Goal: Task Accomplishment & Management: Complete application form

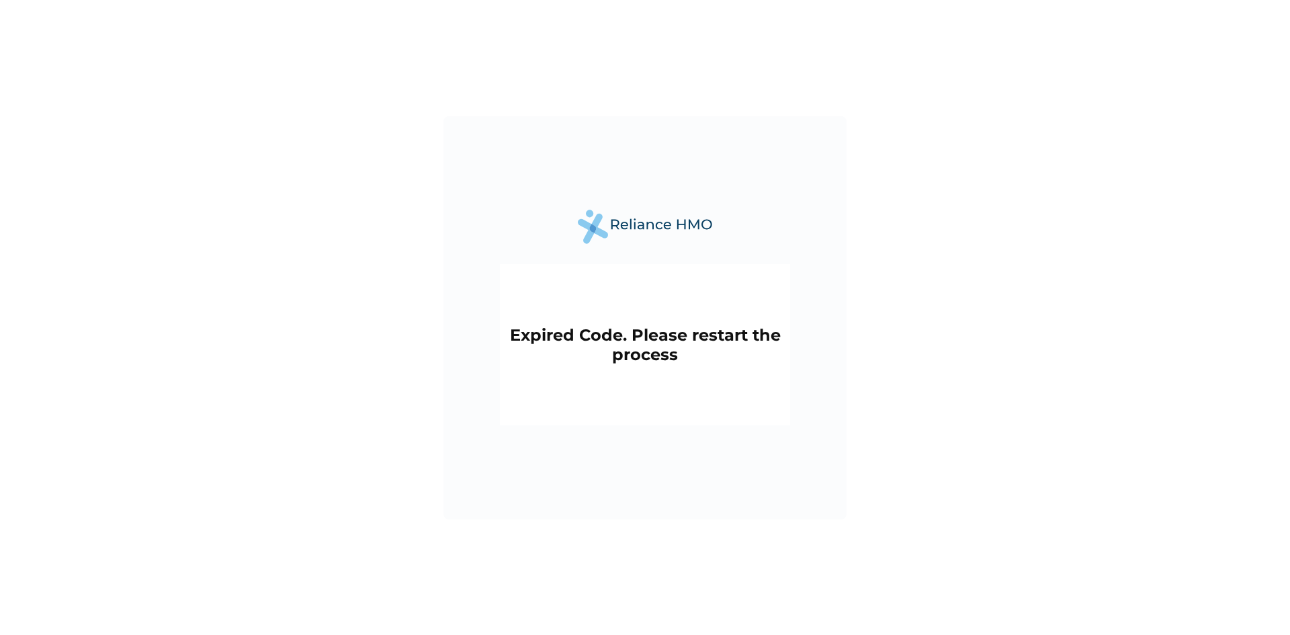
click at [682, 346] on h2 "Expired Code. Please restart the process" at bounding box center [645, 344] width 277 height 39
drag, startPoint x: 672, startPoint y: 343, endPoint x: 690, endPoint y: 373, distance: 34.7
click at [690, 373] on div "Expired Code. Please restart the process" at bounding box center [645, 344] width 290 height 161
click at [610, 231] on img at bounding box center [645, 227] width 134 height 34
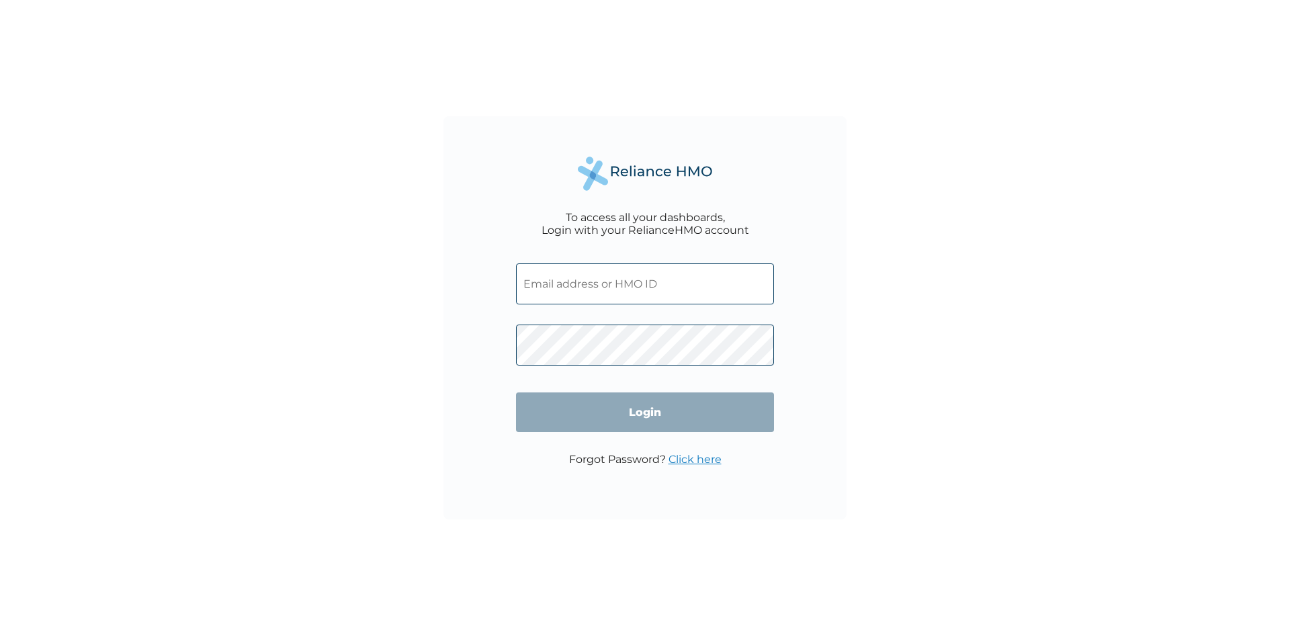
click at [572, 289] on input "text" at bounding box center [645, 283] width 258 height 41
click at [482, 350] on div "To access all your dashboards, Login with your RelianceHMO account Login Forgot…" at bounding box center [645, 317] width 403 height 403
click at [600, 275] on input "text" at bounding box center [645, 283] width 258 height 41
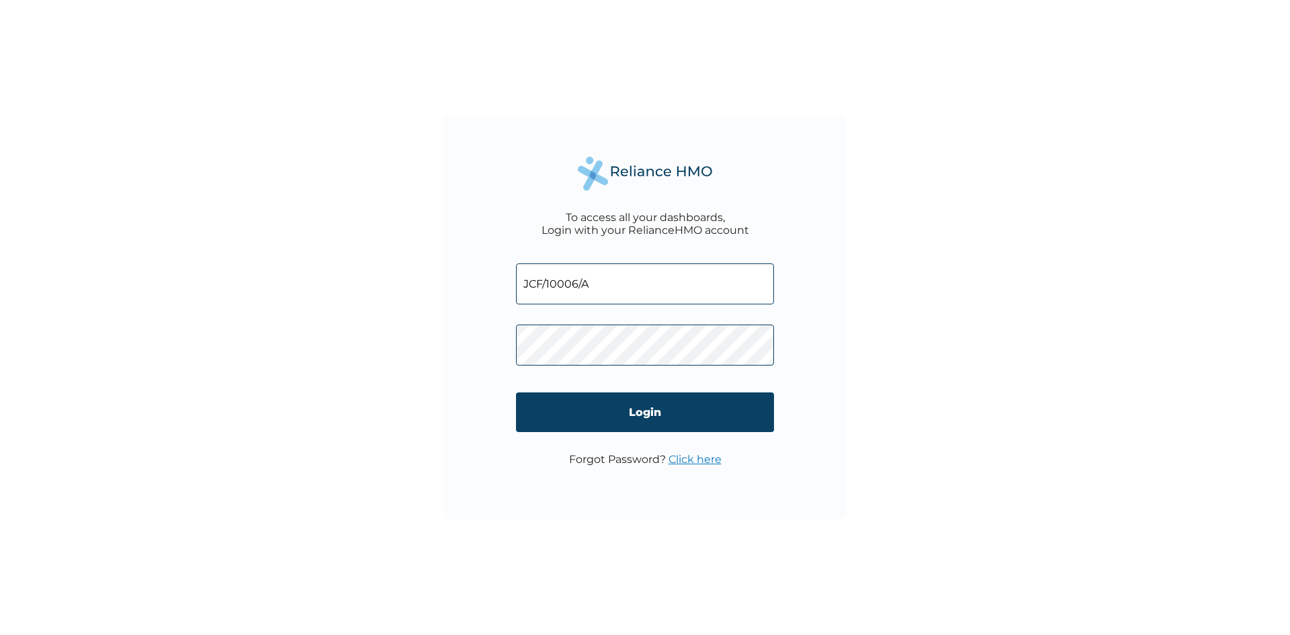
type input "JCF/10006/A"
click input "Login" at bounding box center [645, 413] width 258 height 40
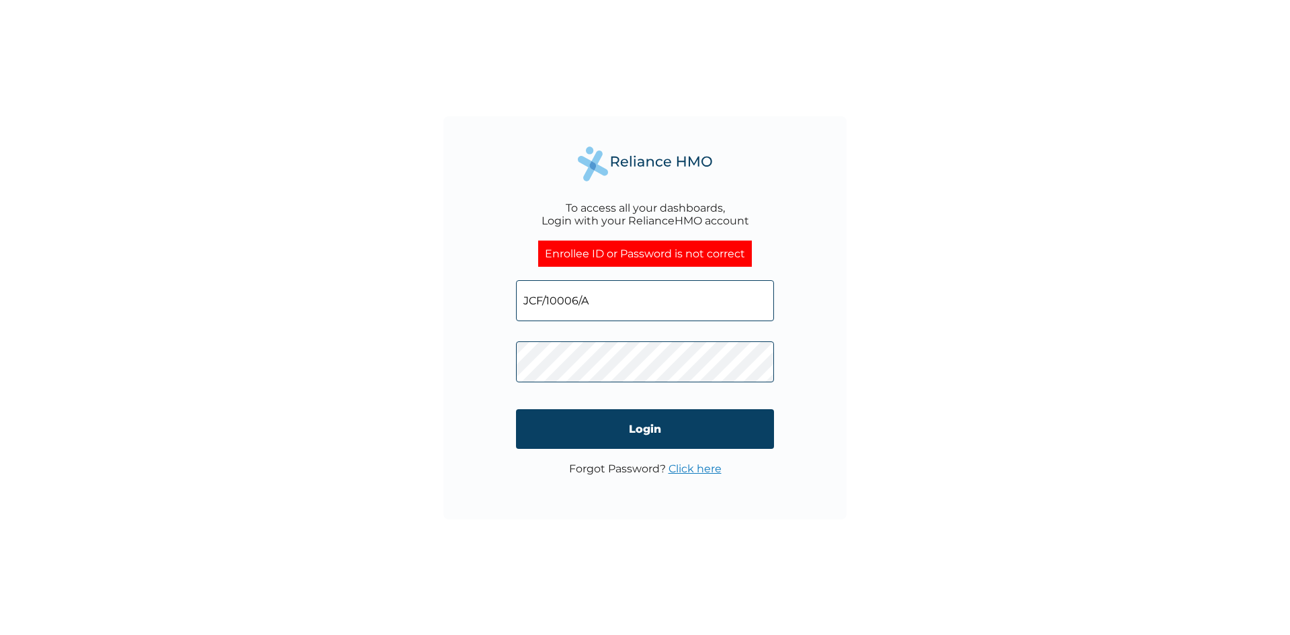
click at [685, 470] on link "Click here" at bounding box center [695, 468] width 53 height 13
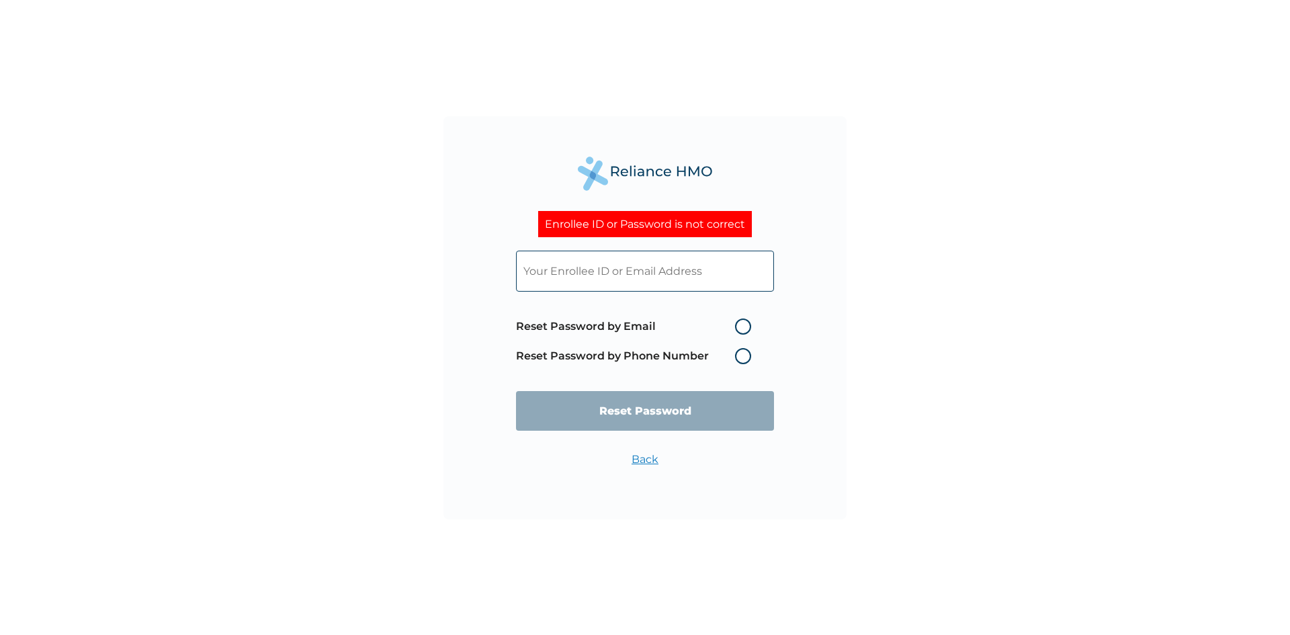
click at [741, 356] on label "Reset Password by Phone Number" at bounding box center [637, 356] width 242 height 16
click at [745, 357] on label "Reset Password by Phone Number" at bounding box center [637, 356] width 242 height 16
click at [748, 329] on label "Reset Password by Email" at bounding box center [637, 327] width 242 height 16
click at [738, 329] on input "Reset Password by Email" at bounding box center [727, 327] width 22 height 22
radio input "true"
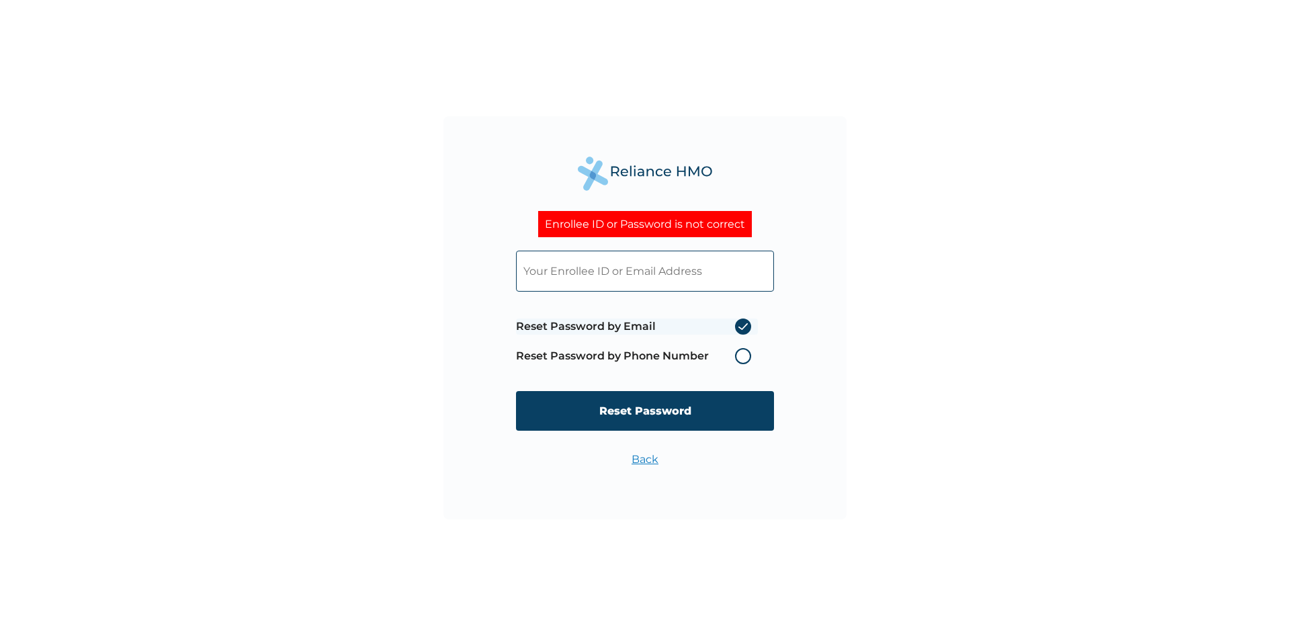
click at [748, 329] on label "Reset Password by Email" at bounding box center [637, 327] width 242 height 16
click at [738, 329] on input "Reset Password by Email" at bounding box center [727, 327] width 22 height 22
click at [663, 413] on input "Reset Password" at bounding box center [645, 411] width 258 height 40
click at [819, 293] on div "Enrollee ID or Password is not correct Reset Password by Email Reset Password b…" at bounding box center [645, 317] width 403 height 403
click at [644, 270] on input "text" at bounding box center [645, 271] width 258 height 41
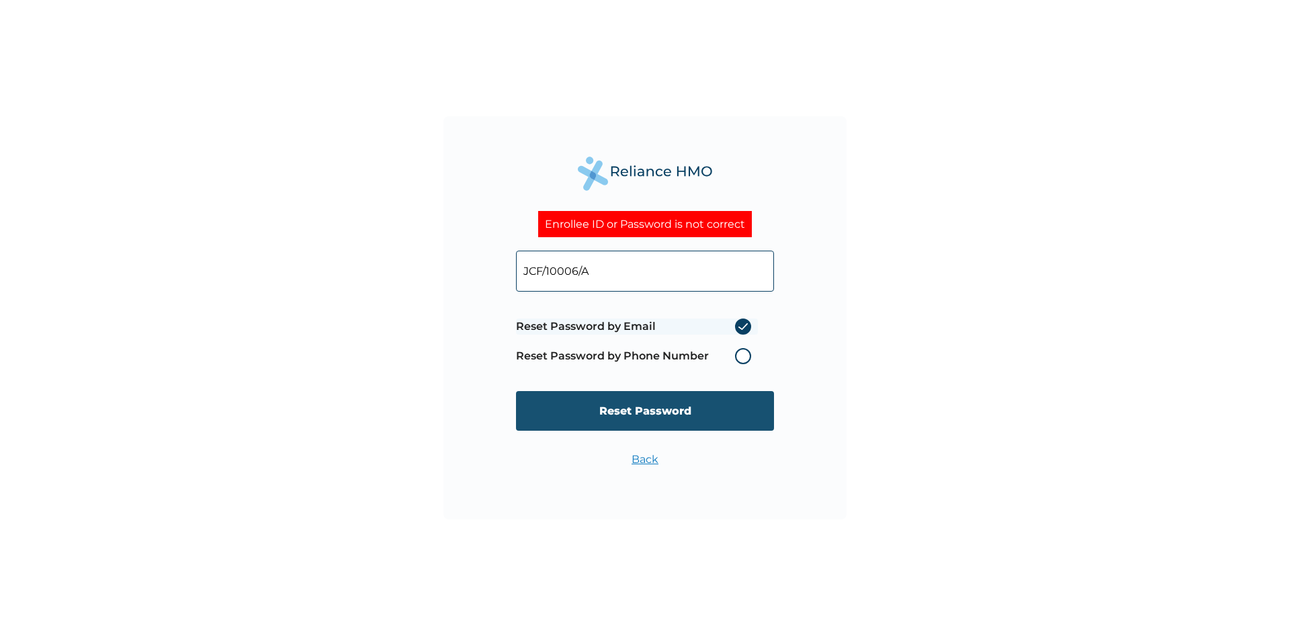
type input "JCF/10006/A"
click at [659, 409] on input "Reset Password" at bounding box center [645, 411] width 258 height 40
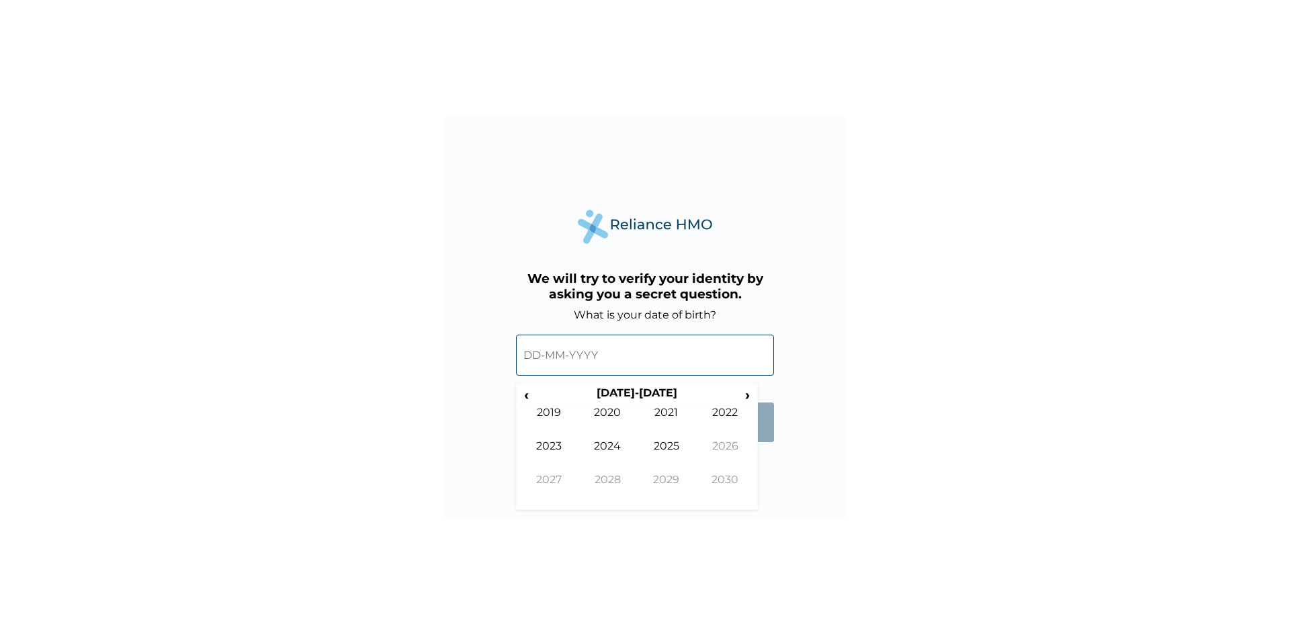
click at [579, 360] on input "text" at bounding box center [645, 355] width 258 height 41
click at [746, 395] on span "›" at bounding box center [748, 394] width 15 height 17
click at [626, 348] on input "text" at bounding box center [645, 355] width 258 height 41
click at [744, 396] on span "›" at bounding box center [748, 394] width 15 height 17
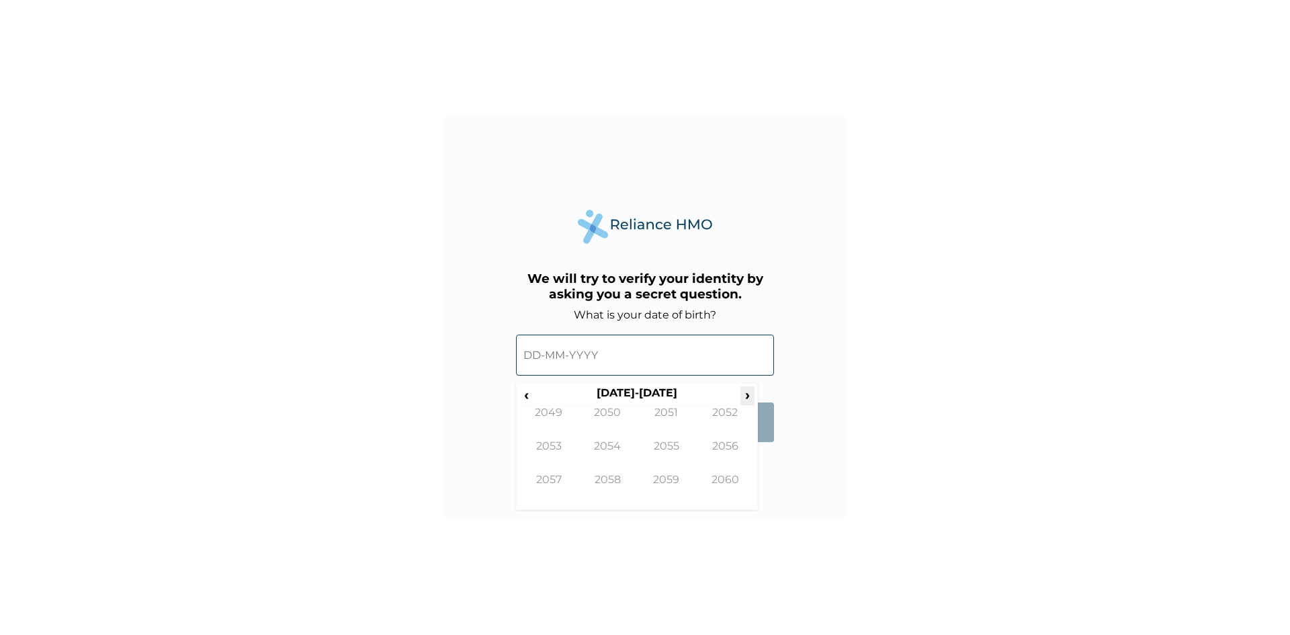
click at [745, 395] on span "›" at bounding box center [748, 394] width 15 height 17
click at [532, 395] on span "‹" at bounding box center [527, 394] width 14 height 17
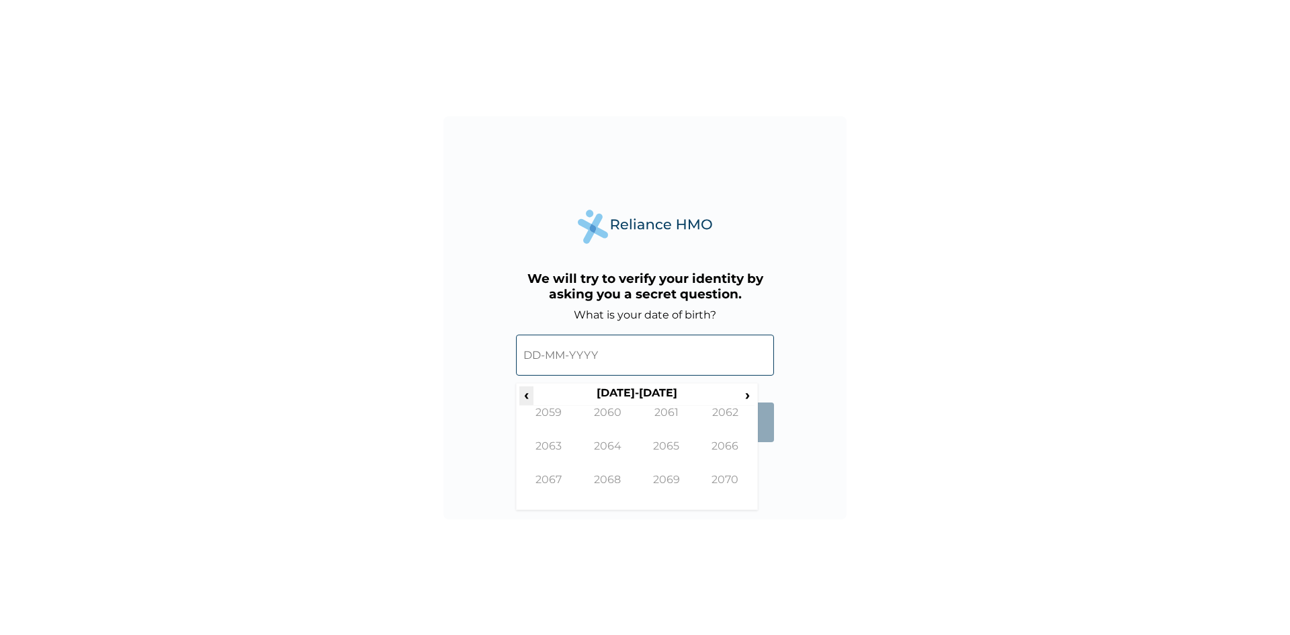
click at [532, 395] on span "‹" at bounding box center [527, 394] width 14 height 17
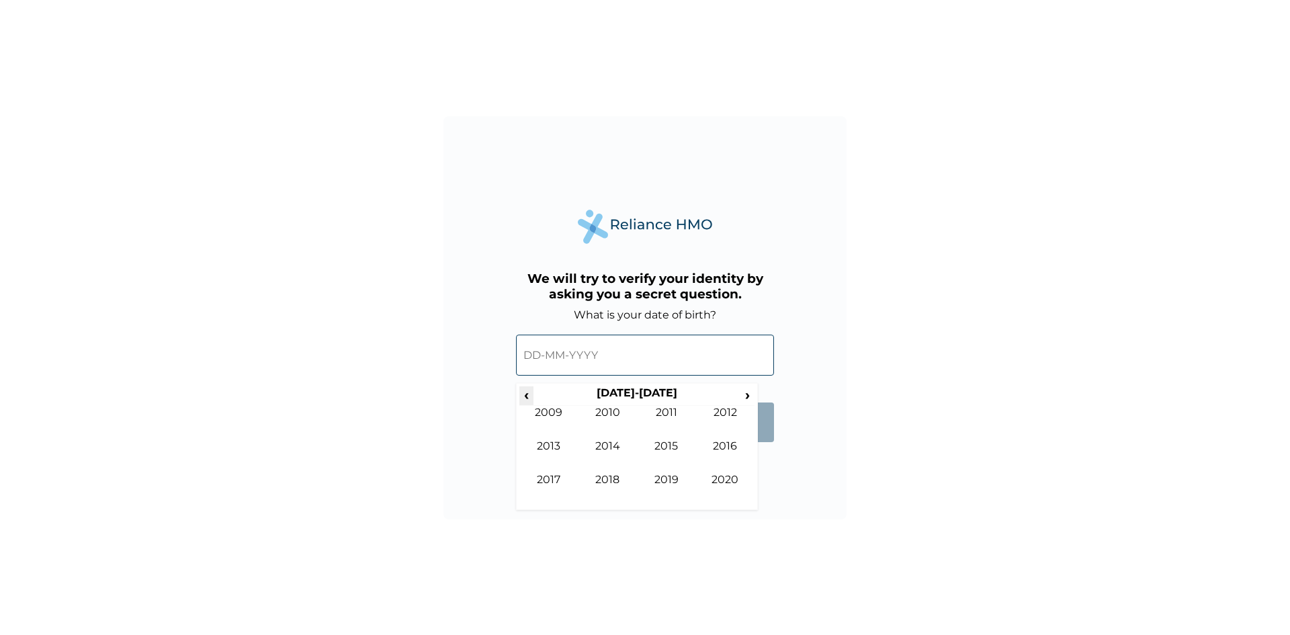
click at [532, 395] on span "‹" at bounding box center [527, 394] width 14 height 17
click at [674, 481] on td "1979" at bounding box center [666, 490] width 59 height 34
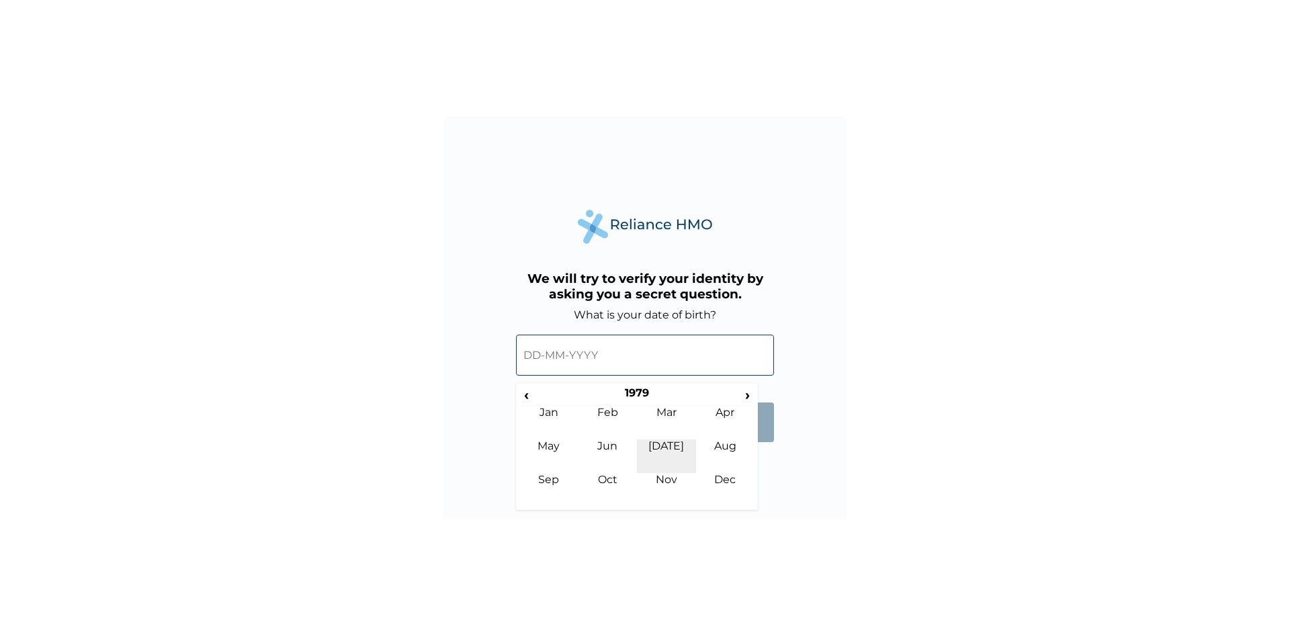
click at [677, 445] on td "Jul" at bounding box center [666, 457] width 59 height 34
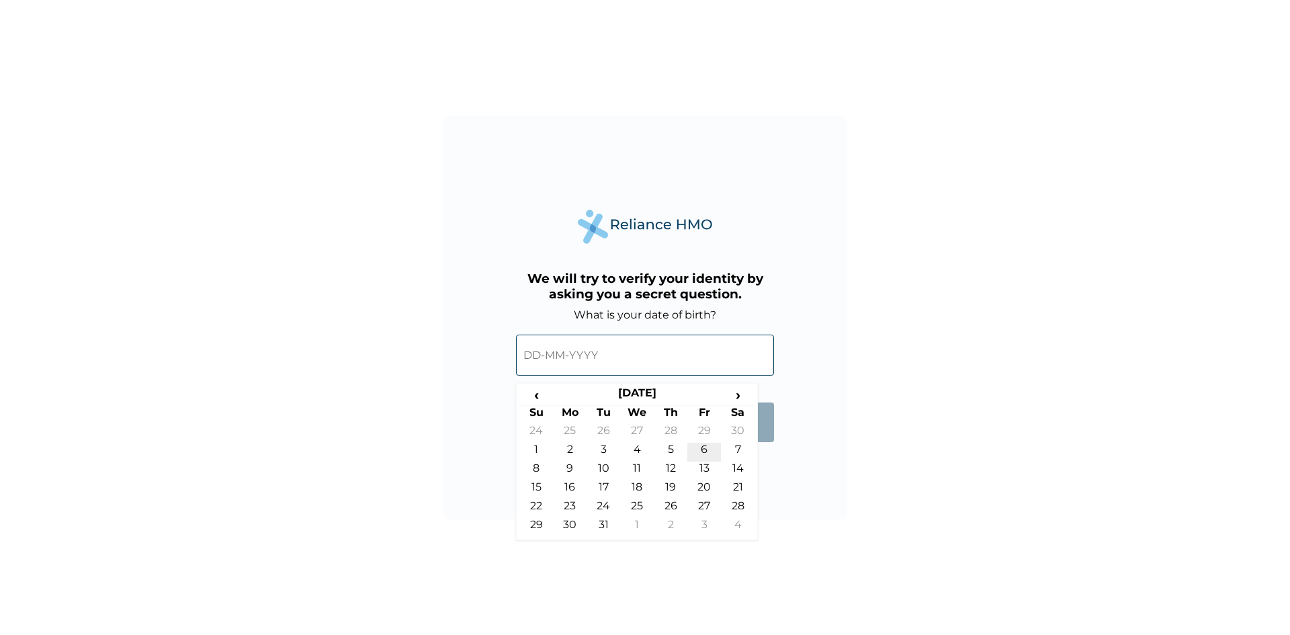
click at [701, 450] on td "6" at bounding box center [705, 452] width 34 height 19
type input "06-07-1979"
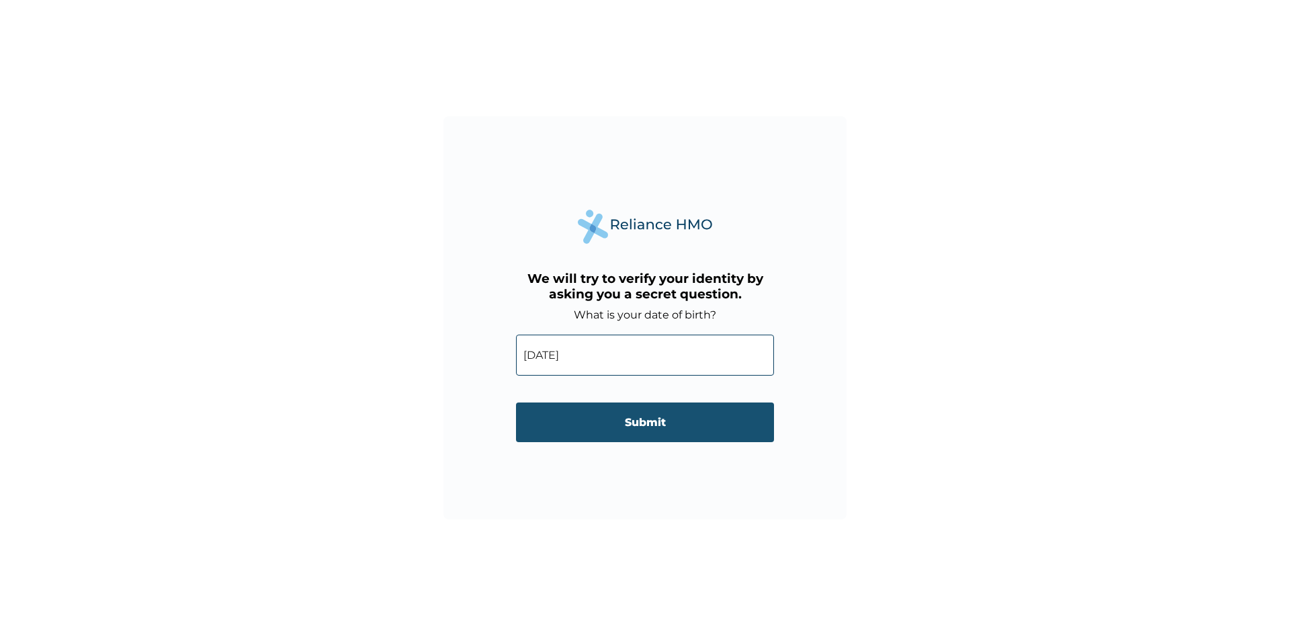
click at [686, 425] on input "Submit" at bounding box center [645, 423] width 258 height 40
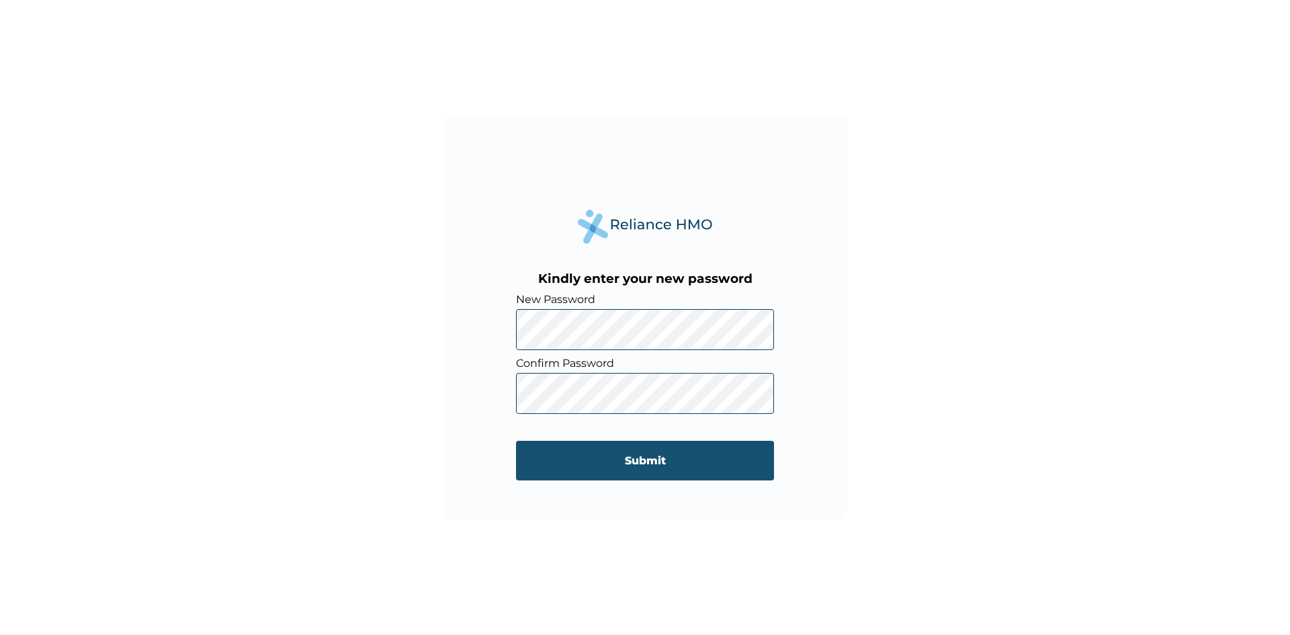
click at [631, 458] on input "Submit" at bounding box center [645, 461] width 258 height 40
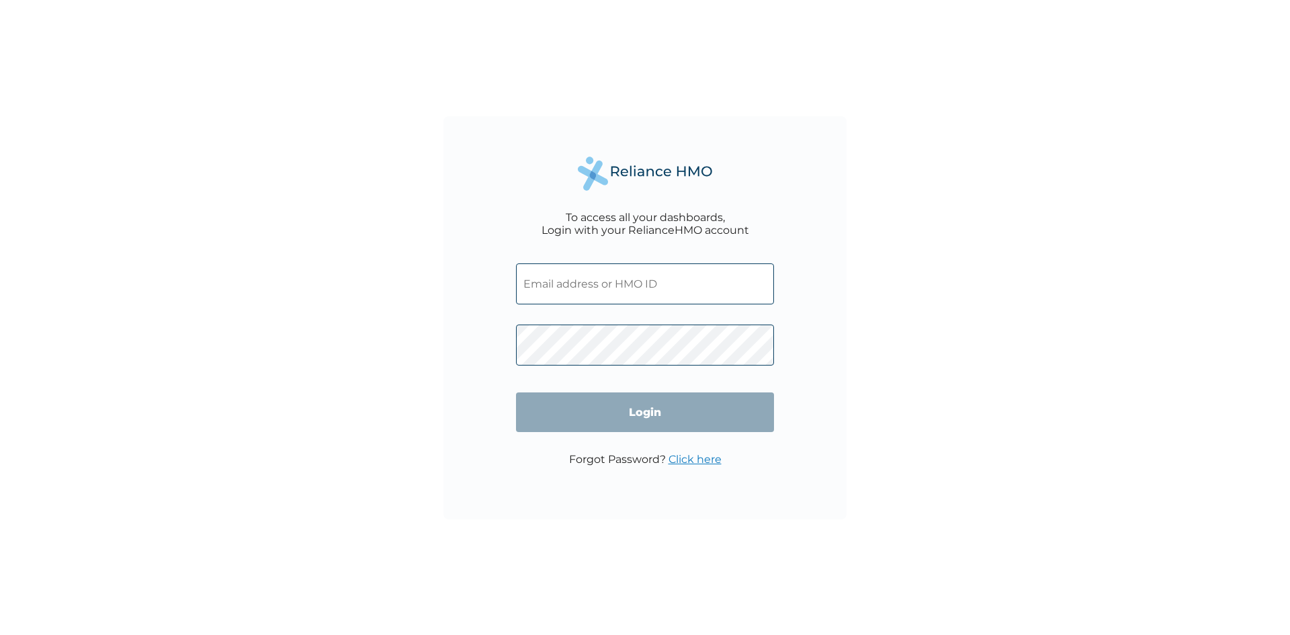
click at [680, 289] on input "text" at bounding box center [645, 283] width 258 height 41
type input "[EMAIL_ADDRESS][DOMAIN_NAME]"
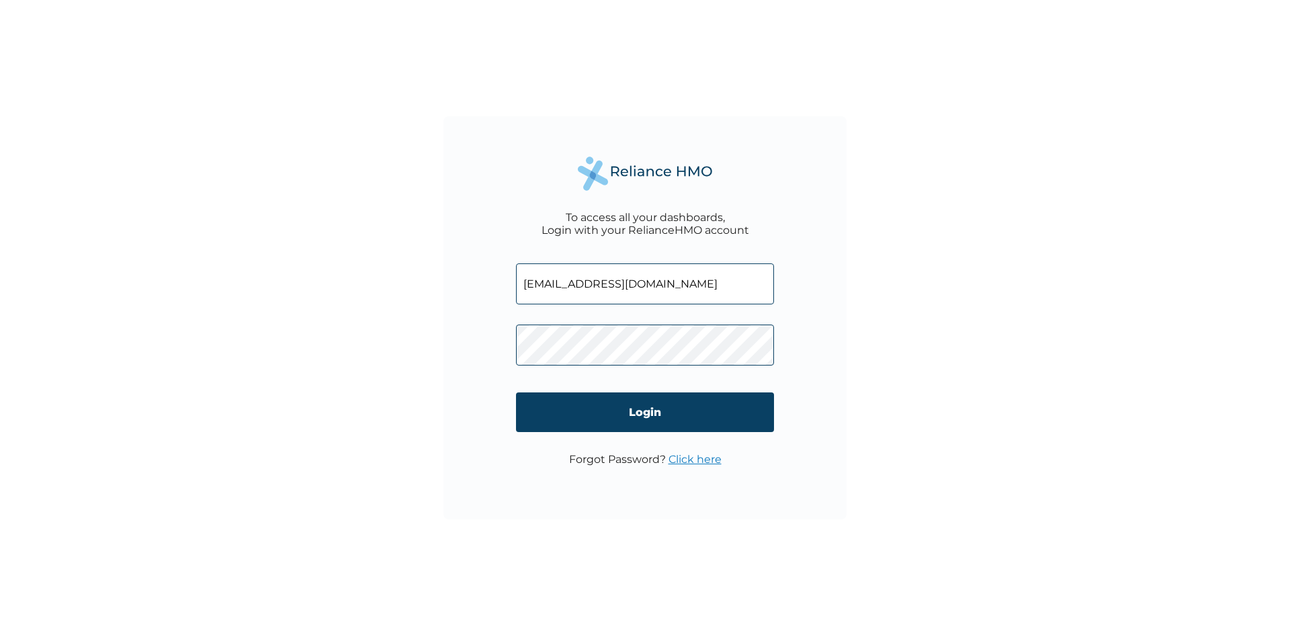
click input "Login" at bounding box center [645, 413] width 258 height 40
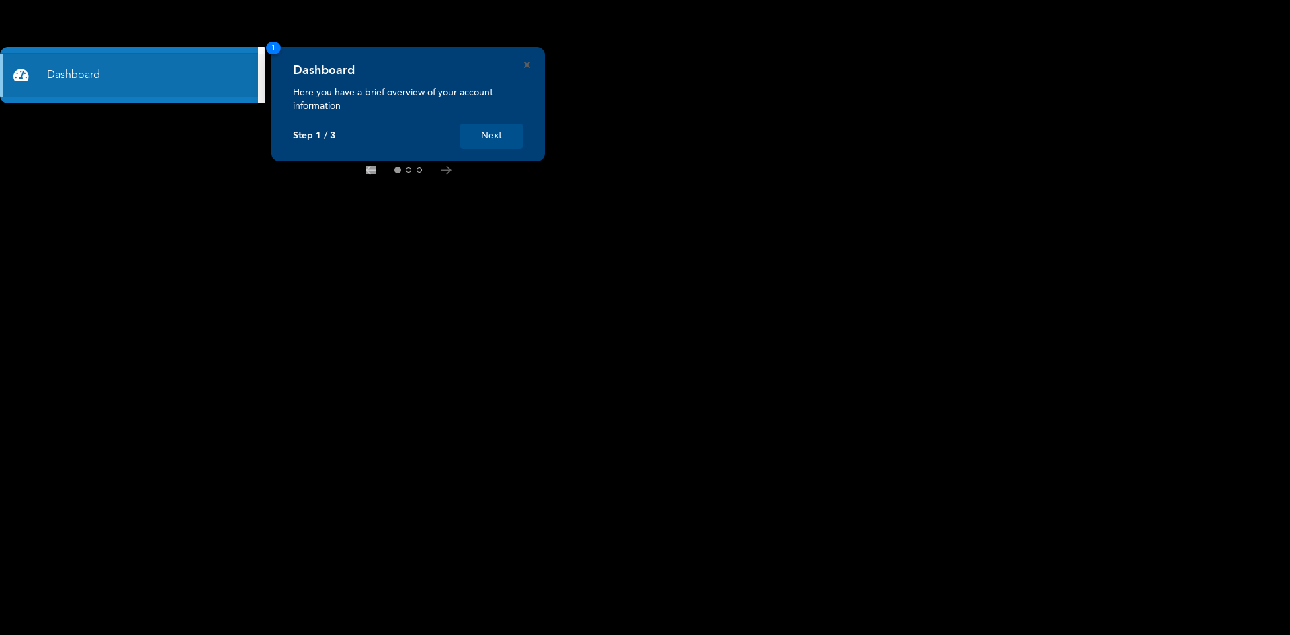
click at [501, 132] on button "Next" at bounding box center [492, 136] width 64 height 25
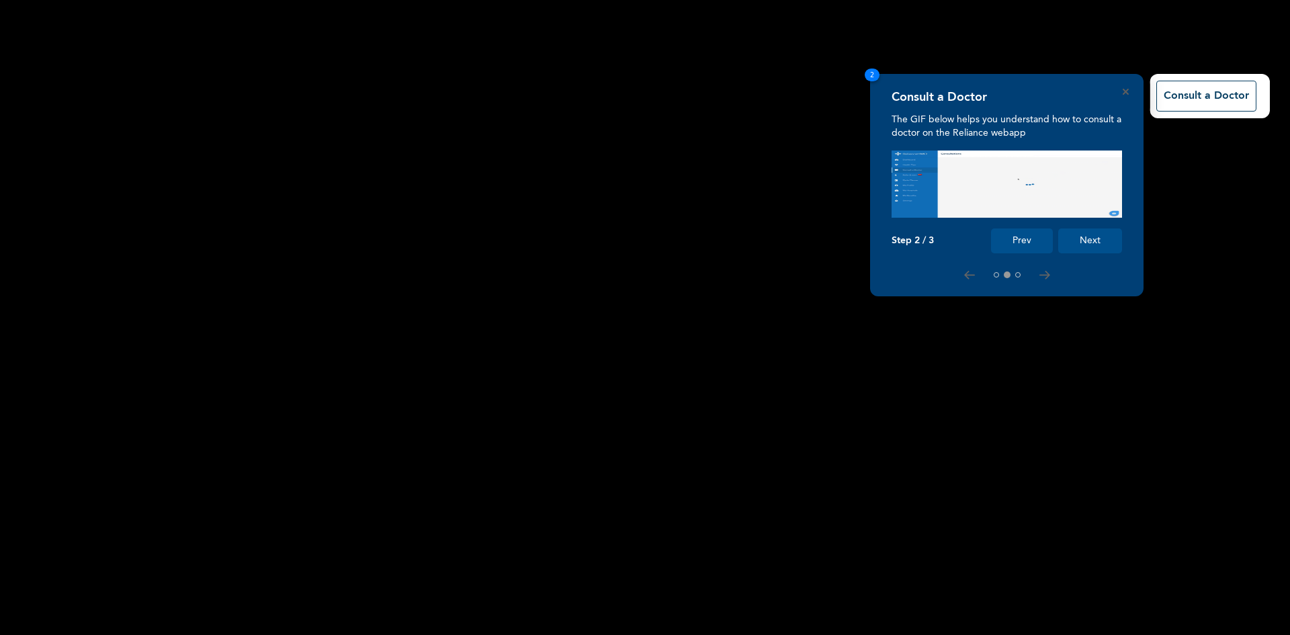
click at [642, 237] on rect at bounding box center [645, 317] width 1290 height 635
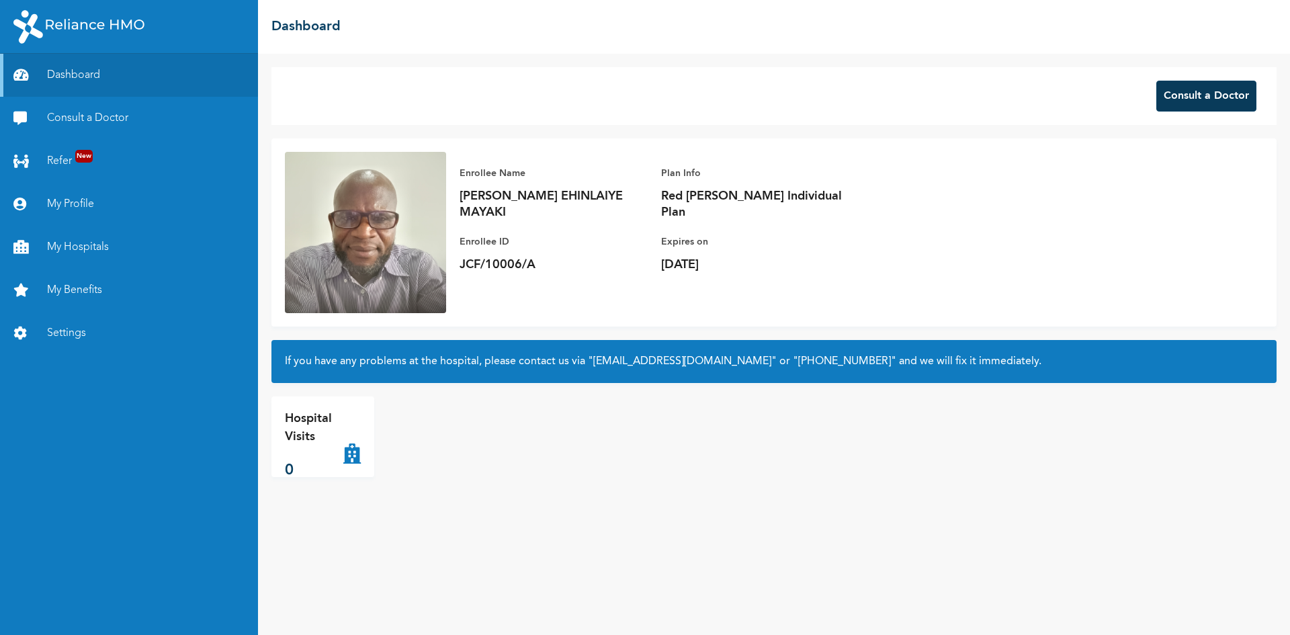
click at [1220, 99] on button "Consult a Doctor" at bounding box center [1207, 96] width 100 height 31
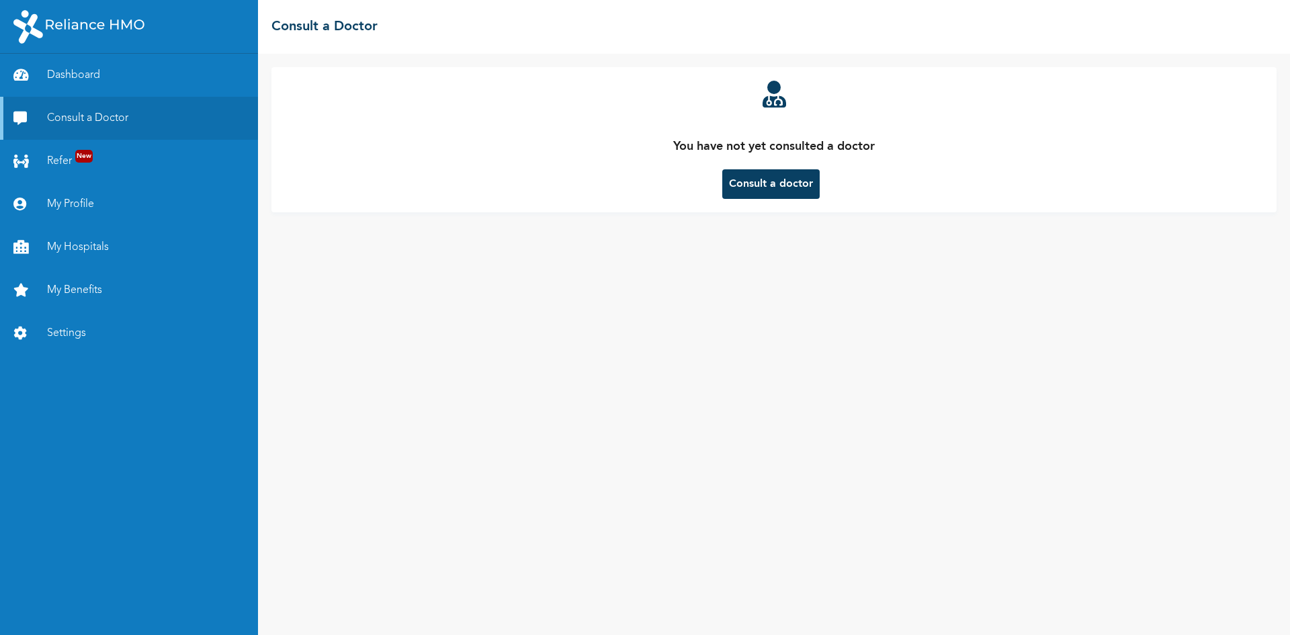
click at [785, 180] on button "Consult a doctor" at bounding box center [771, 184] width 97 height 30
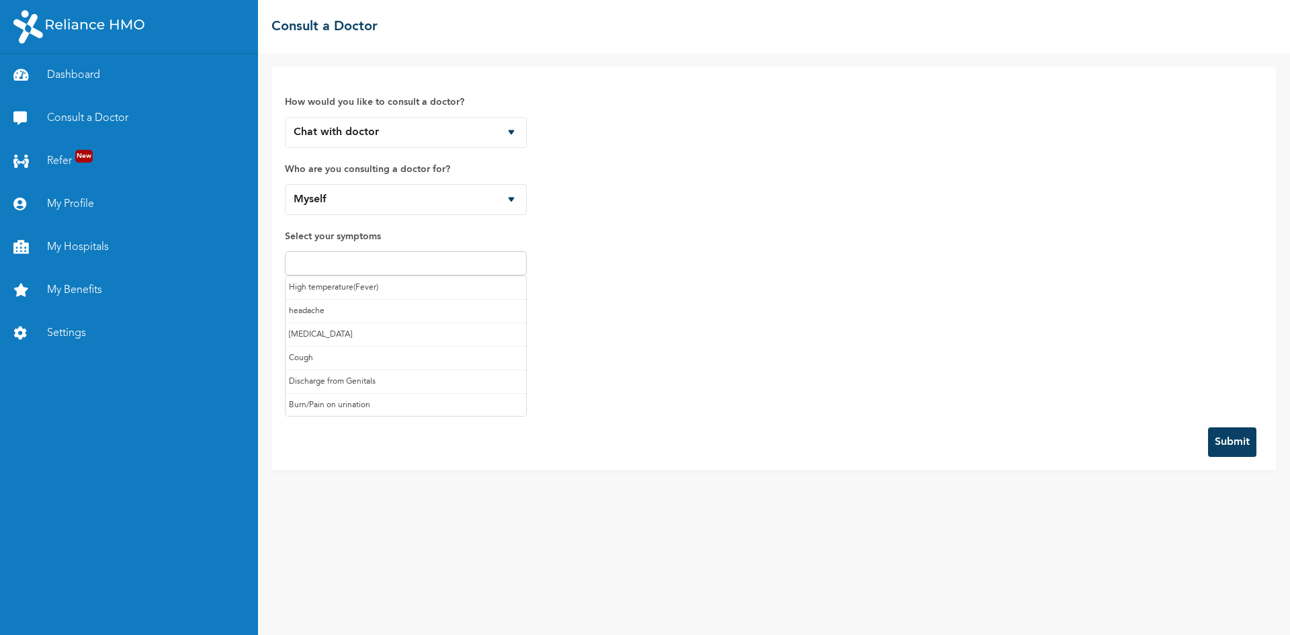
click at [397, 264] on input "text" at bounding box center [406, 263] width 234 height 16
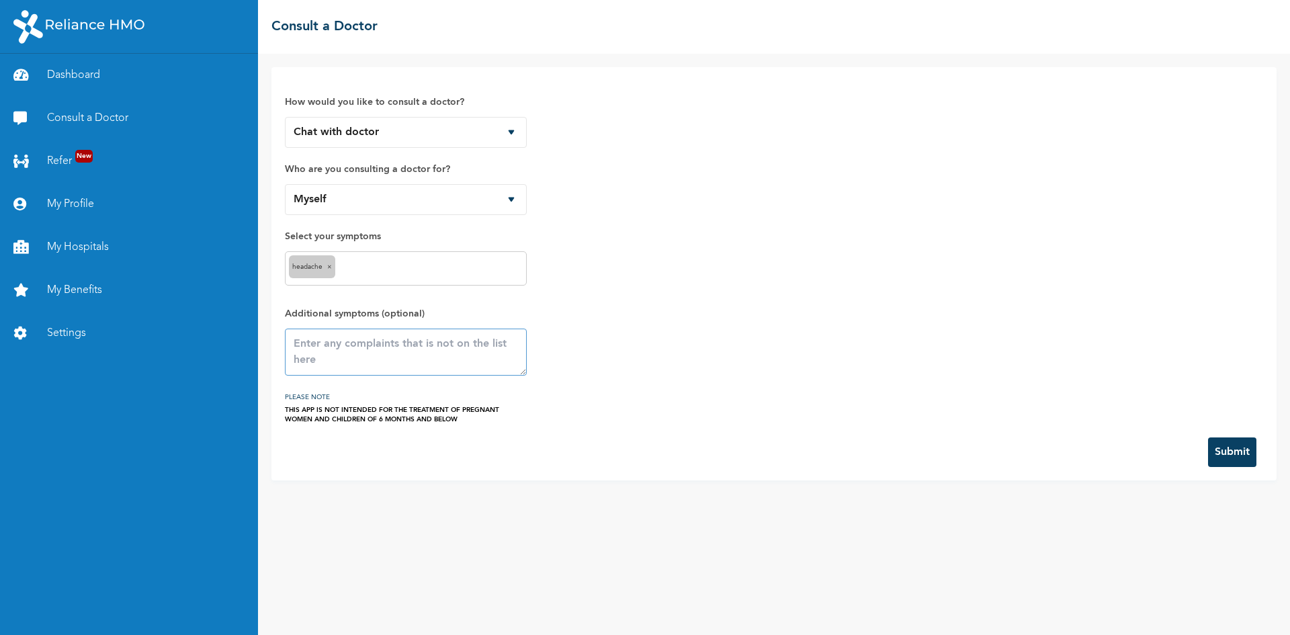
click at [489, 356] on textarea at bounding box center [406, 352] width 242 height 47
click at [363, 354] on textarea "Persistent High blood pressure above normal which about 158 mmHg systolic and 1…" at bounding box center [406, 352] width 242 height 47
click at [428, 370] on textarea "Persistent High blood pressure above normal which is about 158 mmHg systolic an…" at bounding box center [406, 352] width 242 height 47
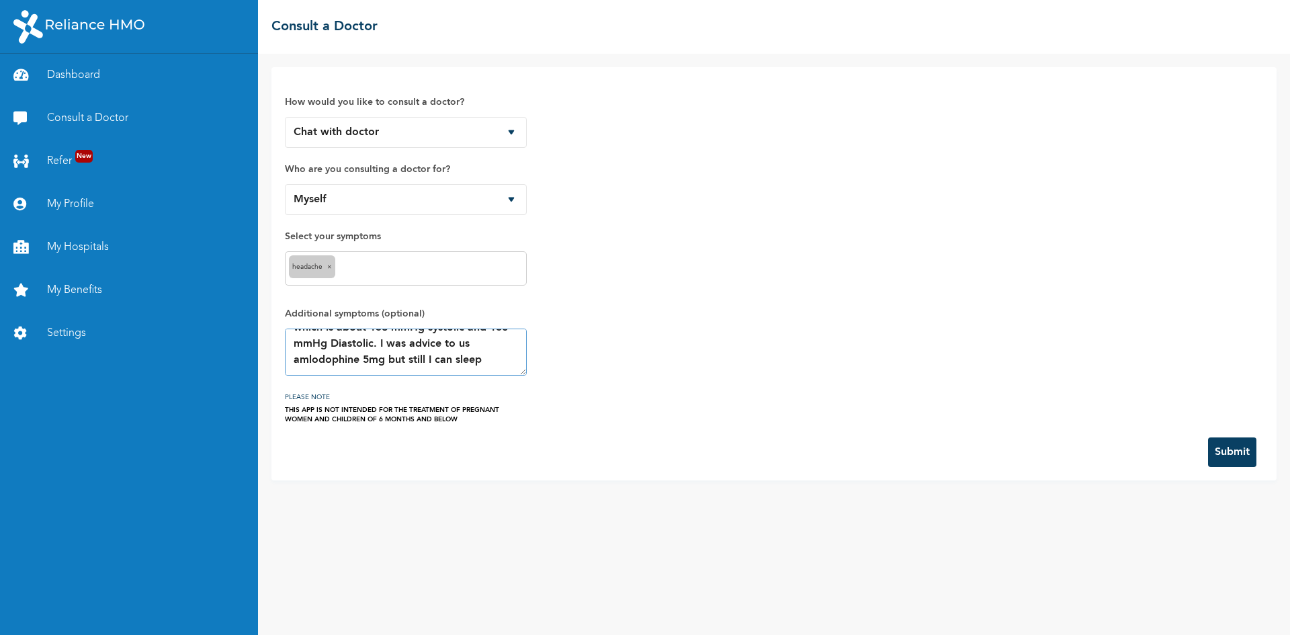
type textarea "Persistent High blood pressure above normal which is about 158 mmHg systolic an…"
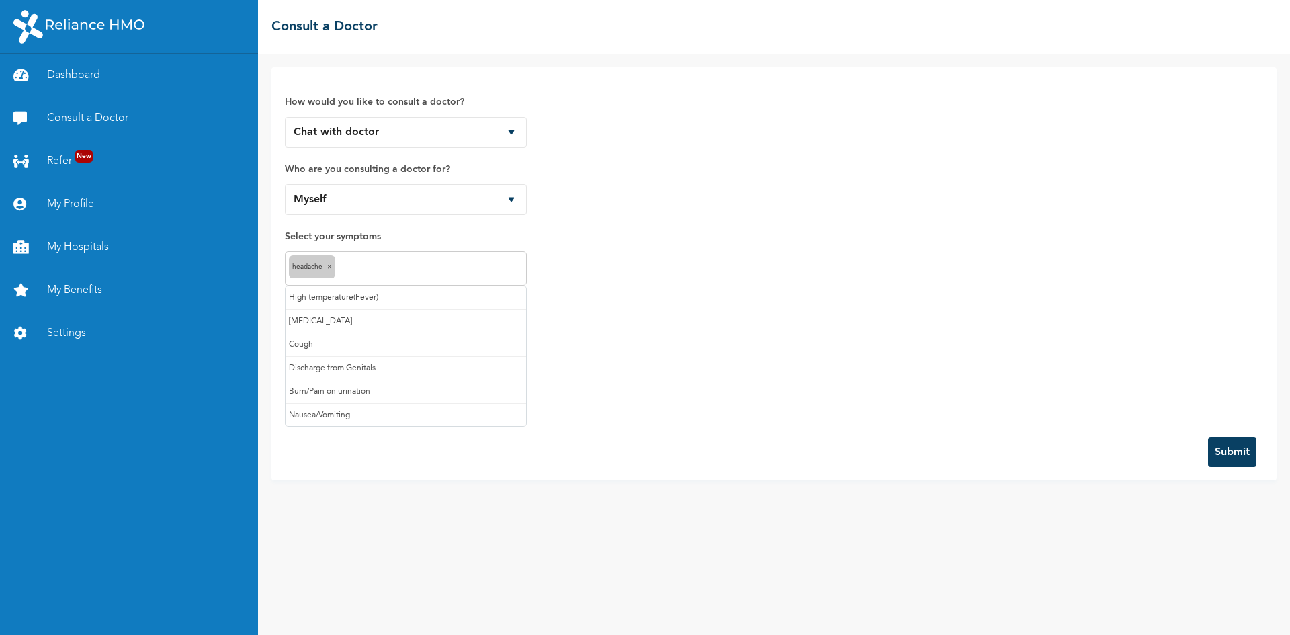
drag, startPoint x: 417, startPoint y: 265, endPoint x: 450, endPoint y: 261, distance: 33.8
click at [424, 261] on input "text" at bounding box center [431, 269] width 184 height 16
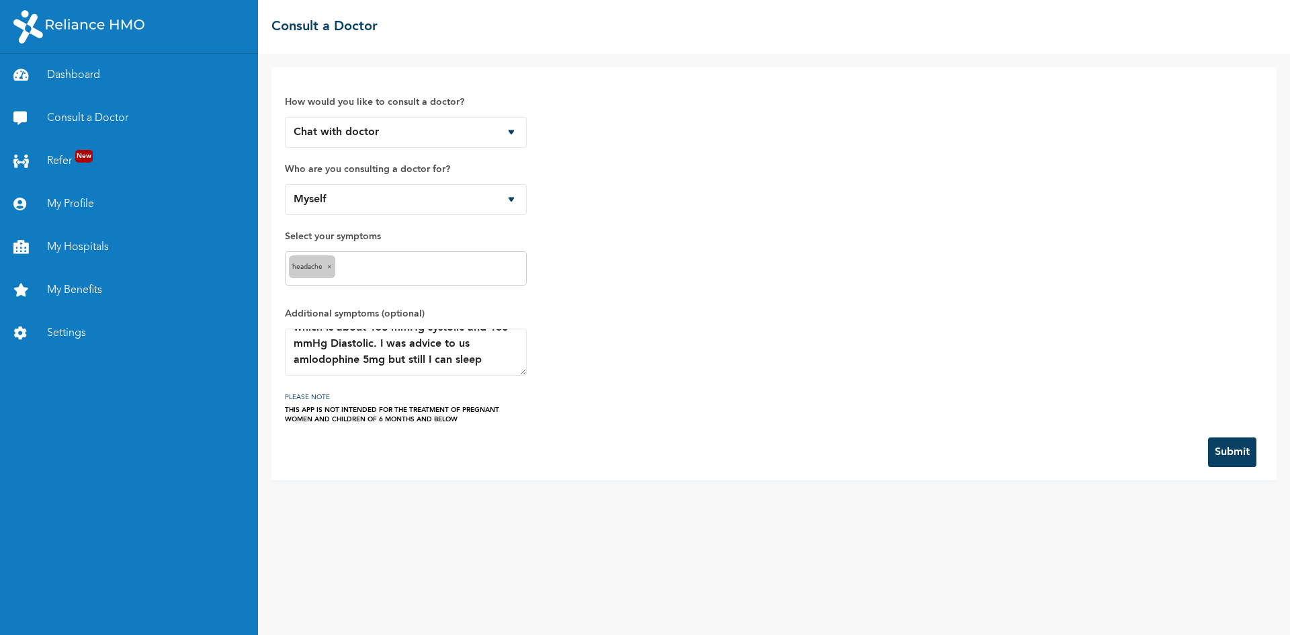
click at [608, 302] on div "How would you like to consult a doctor? Chat with doctor Phone Call Who are you…" at bounding box center [774, 252] width 979 height 343
click at [1239, 452] on button "Submit" at bounding box center [1232, 453] width 48 height 30
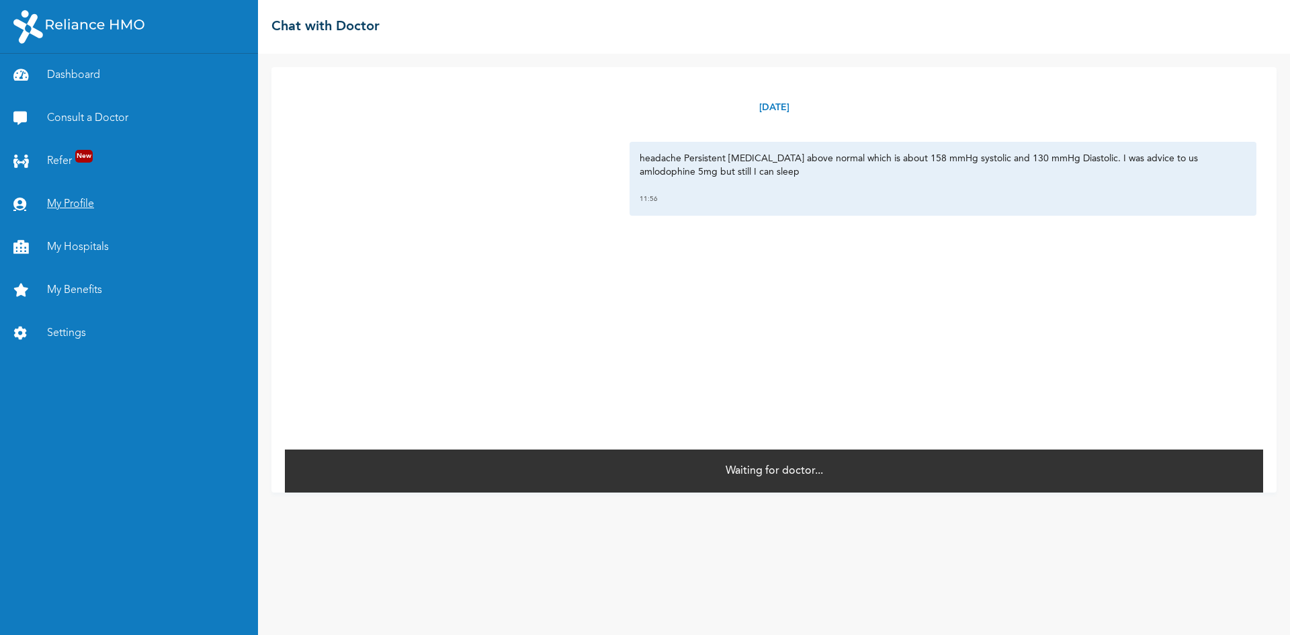
click at [89, 208] on link "My Profile" at bounding box center [129, 204] width 258 height 43
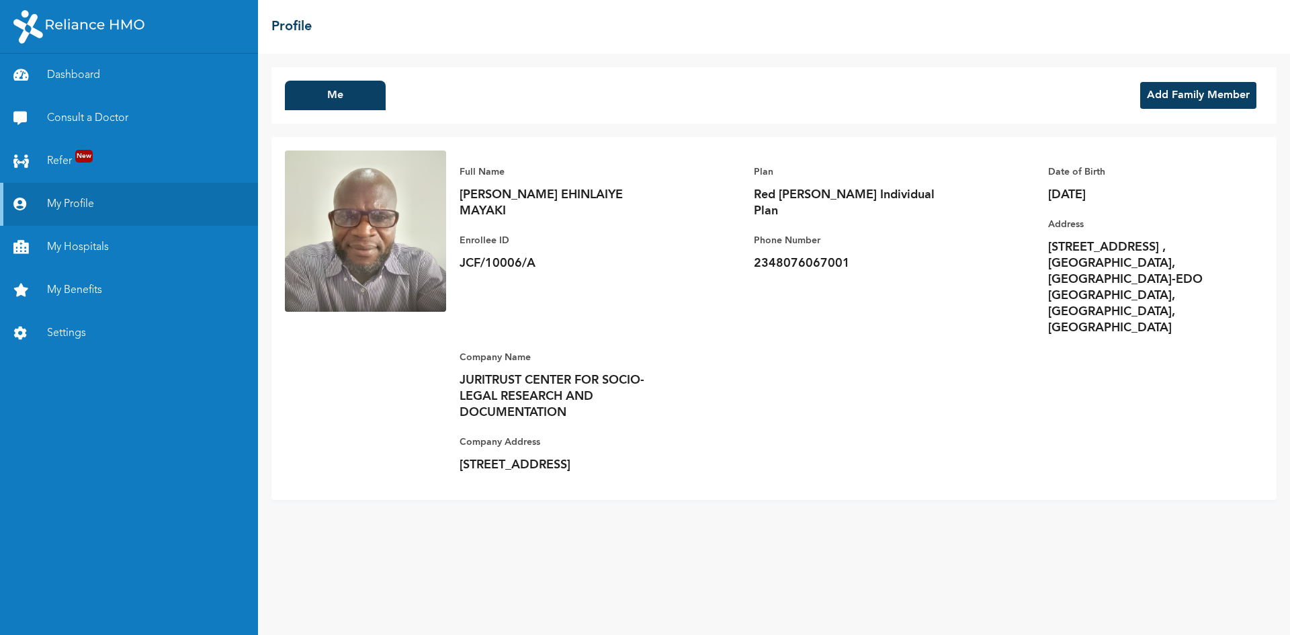
click at [1187, 98] on button "Add Family Member" at bounding box center [1199, 95] width 116 height 27
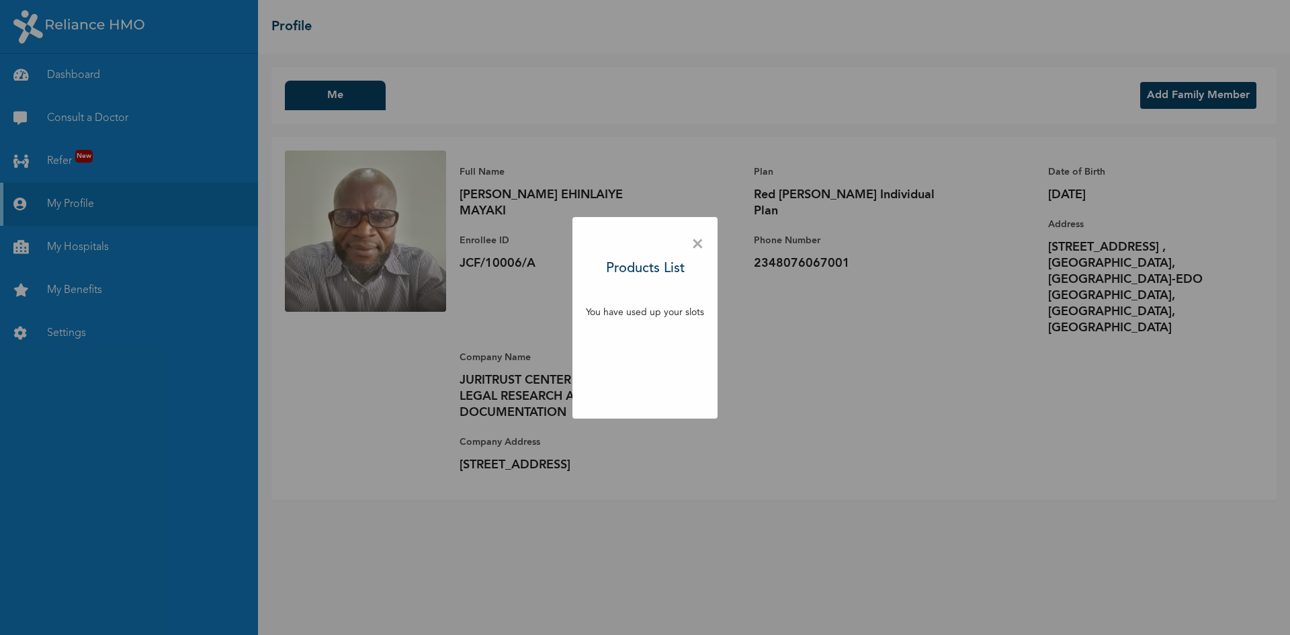
click at [941, 354] on div "× Products List You have used up your slots" at bounding box center [645, 317] width 1290 height 635
click at [701, 245] on span "×" at bounding box center [698, 245] width 13 height 28
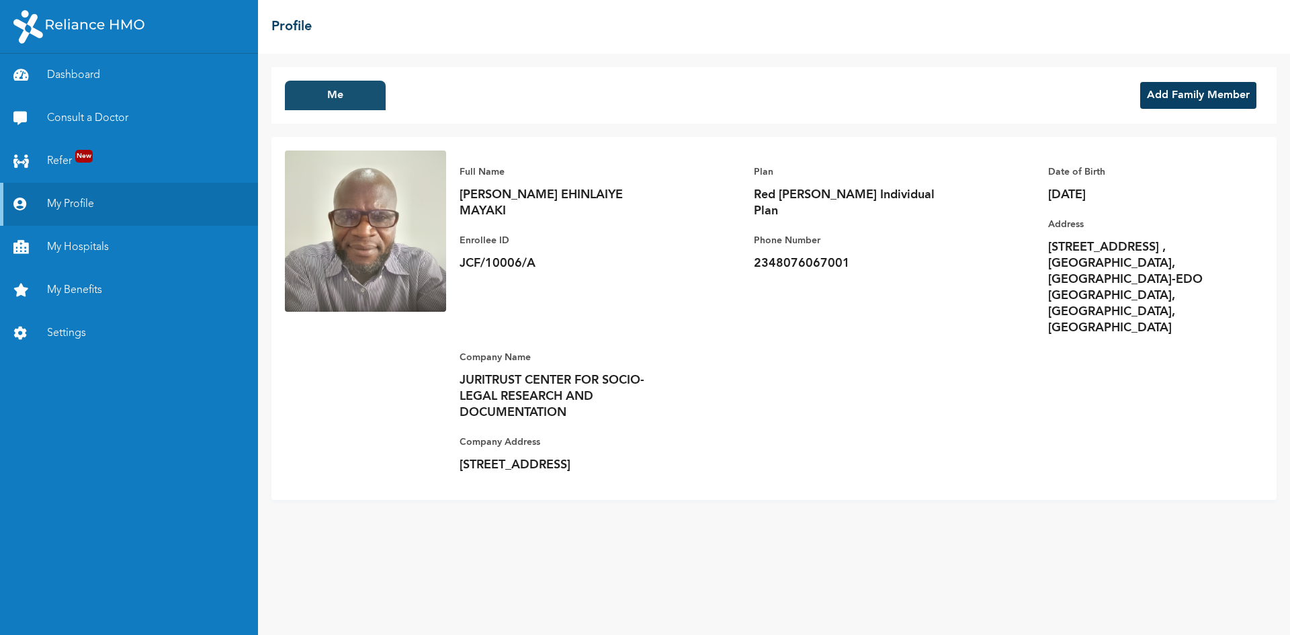
click at [326, 95] on button "Me" at bounding box center [335, 96] width 101 height 30
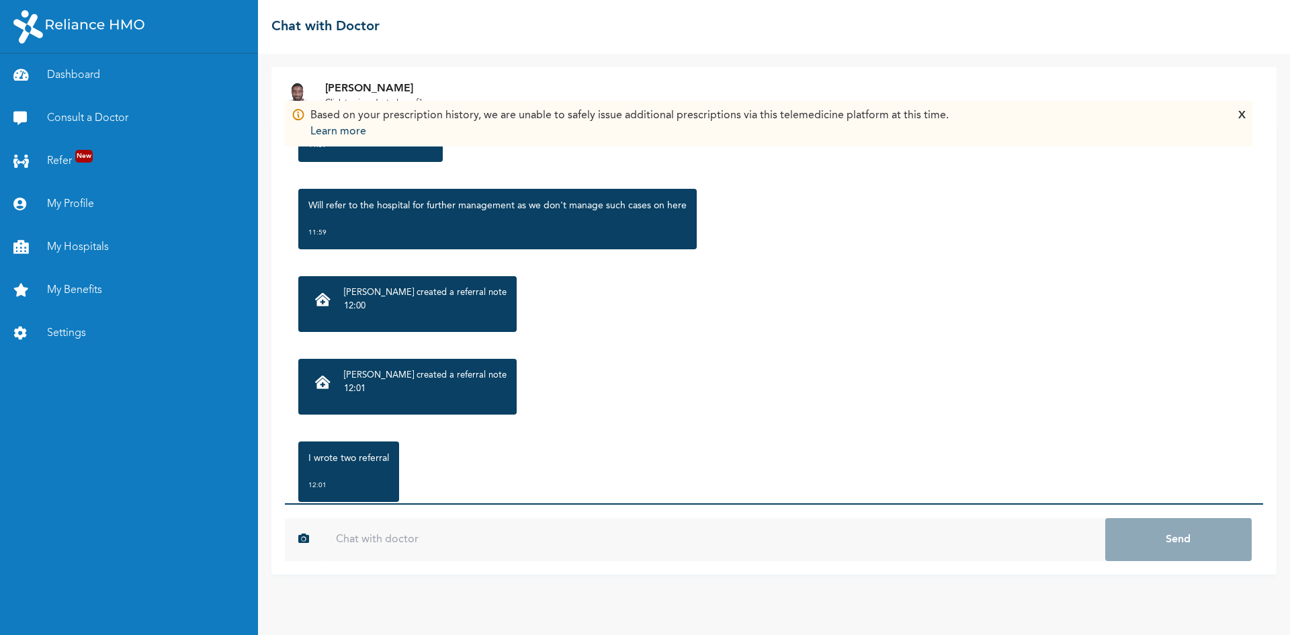
scroll to position [245, 0]
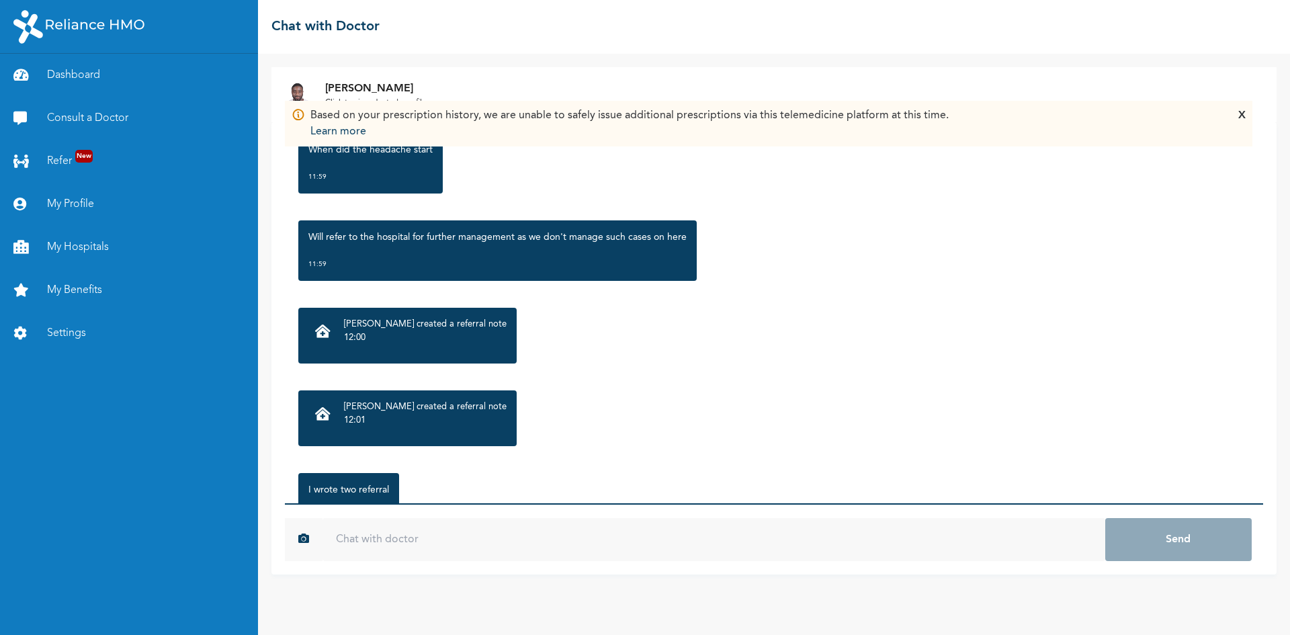
click at [377, 329] on p "Dr. Adoki created a referral note" at bounding box center [425, 324] width 163 height 13
click at [325, 334] on icon at bounding box center [322, 331] width 15 height 13
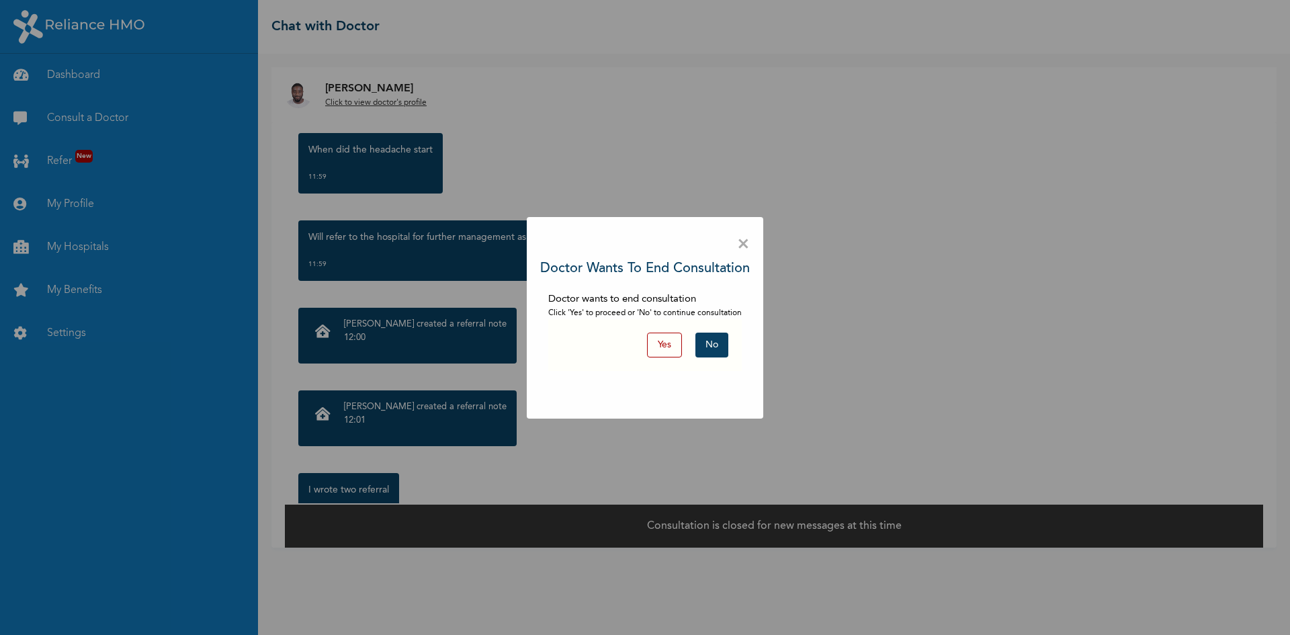
click at [745, 241] on span "×" at bounding box center [743, 245] width 13 height 28
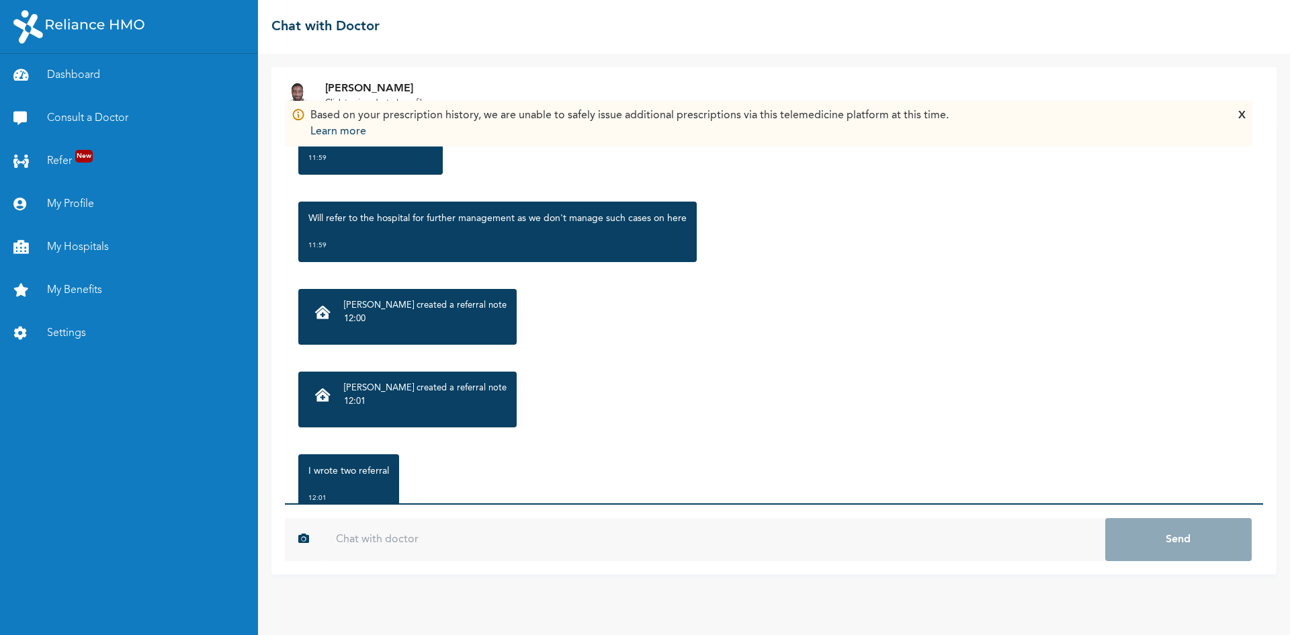
scroll to position [269, 0]
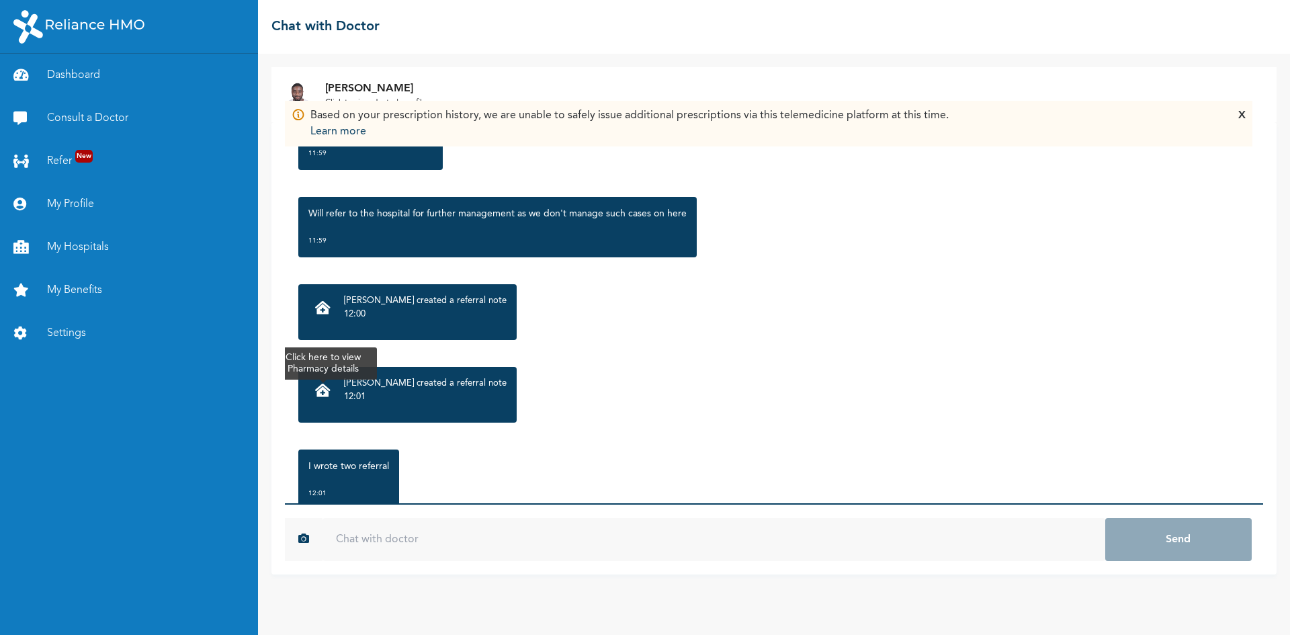
click at [321, 391] on icon at bounding box center [322, 390] width 15 height 13
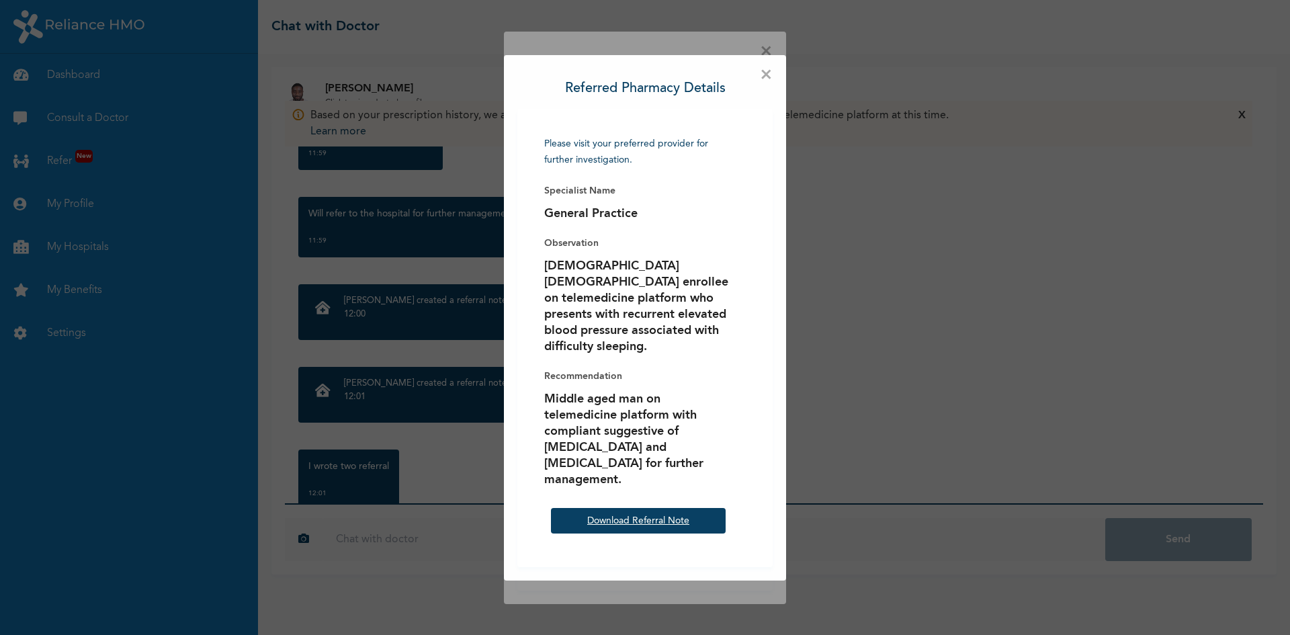
click at [654, 516] on link "Download Referral Note" at bounding box center [638, 520] width 102 height 9
click at [764, 82] on span "×" at bounding box center [766, 75] width 13 height 13
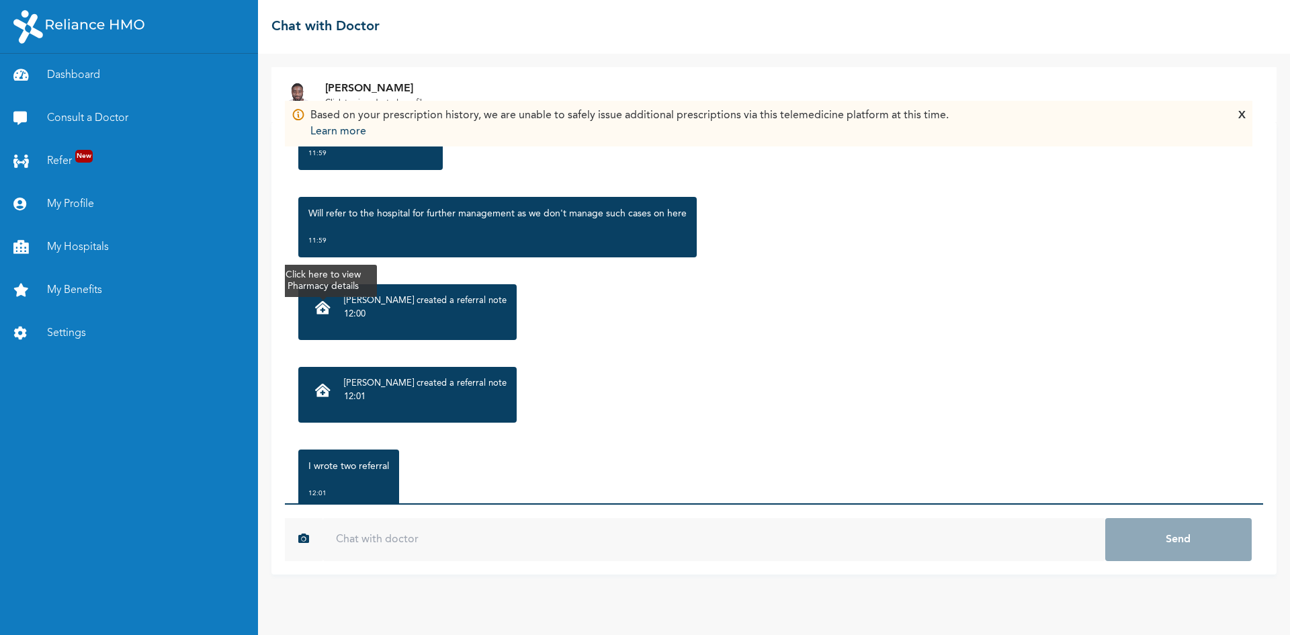
click at [327, 308] on icon at bounding box center [322, 307] width 15 height 13
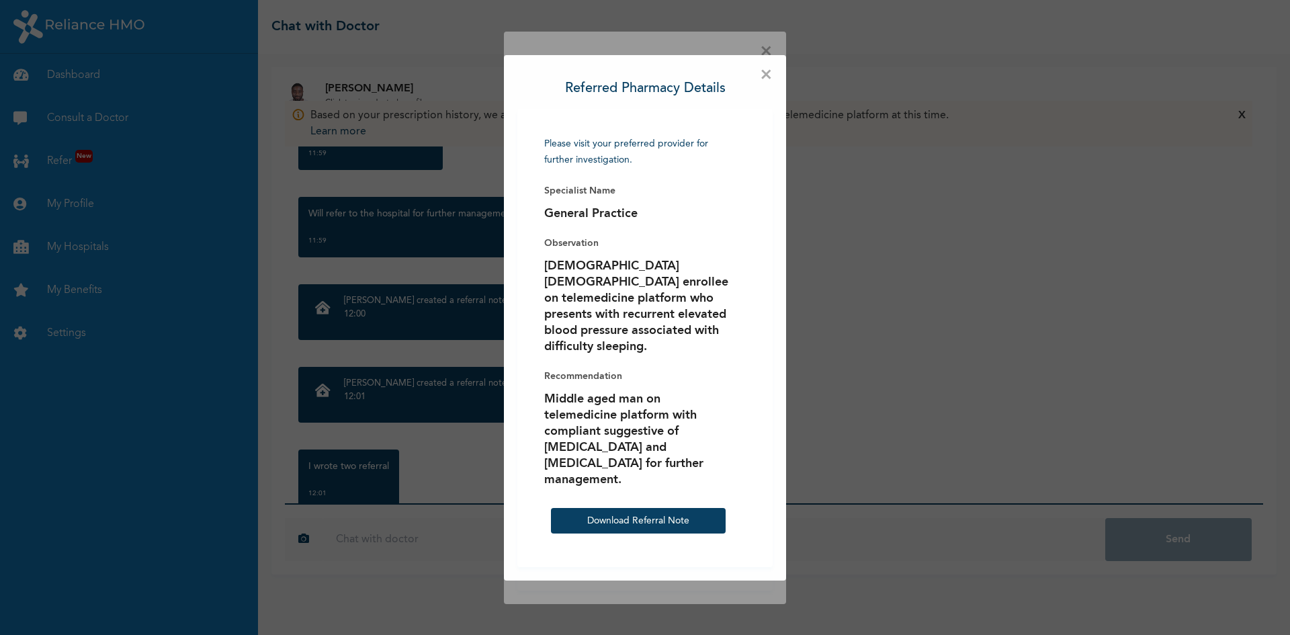
click at [362, 222] on div "× Referred Pharmacy Details Please visit your preferred provider for further in…" at bounding box center [645, 317] width 1290 height 635
click at [769, 82] on span "×" at bounding box center [766, 75] width 13 height 13
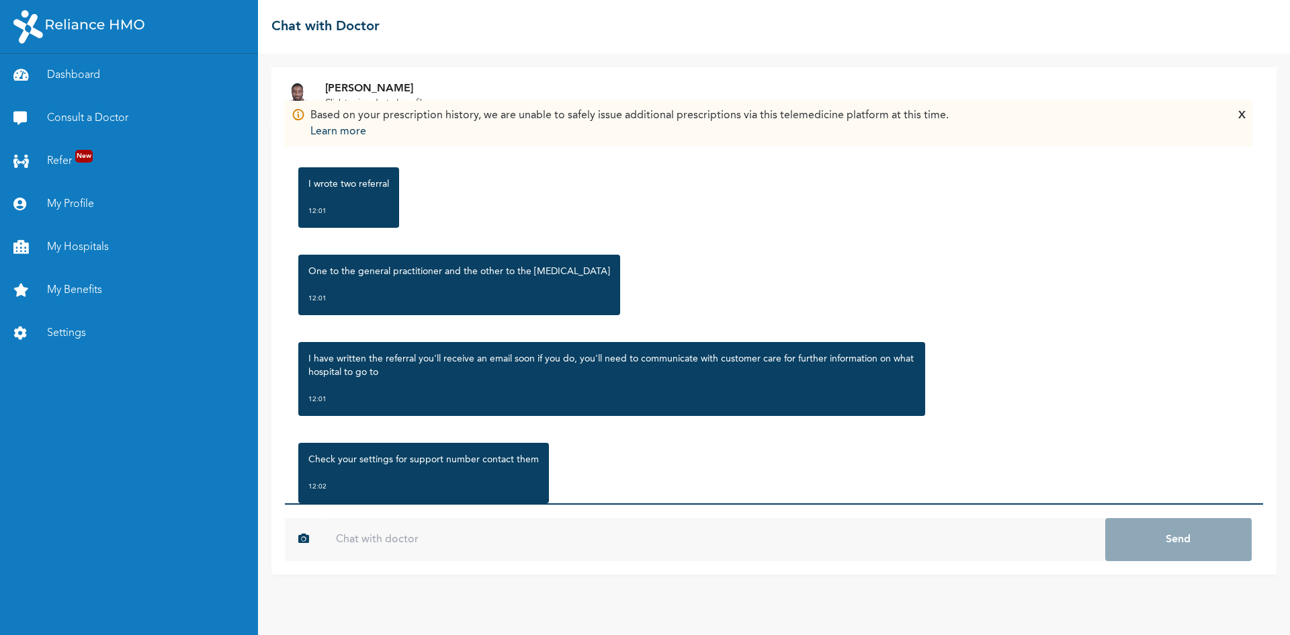
scroll to position [588, 0]
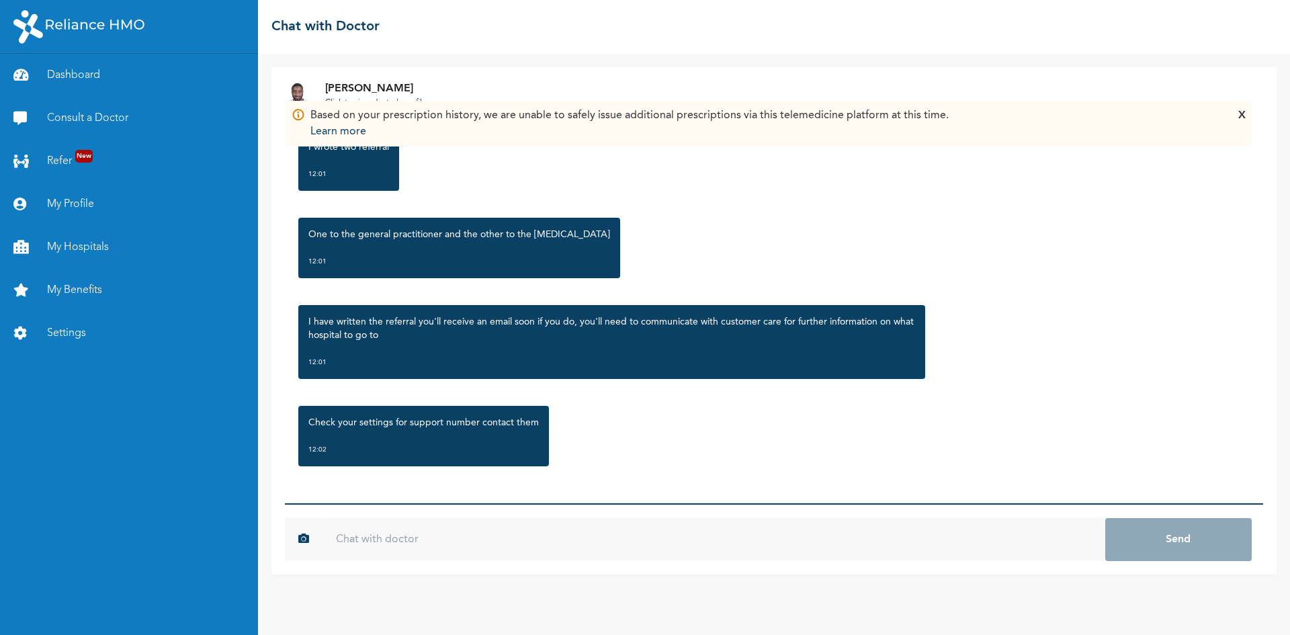
click at [457, 493] on div "Tuesday, August 12th 2025 headache Persistent High blood pressure above normal …" at bounding box center [774, 312] width 979 height 381
click at [395, 541] on input "text" at bounding box center [714, 539] width 783 height 43
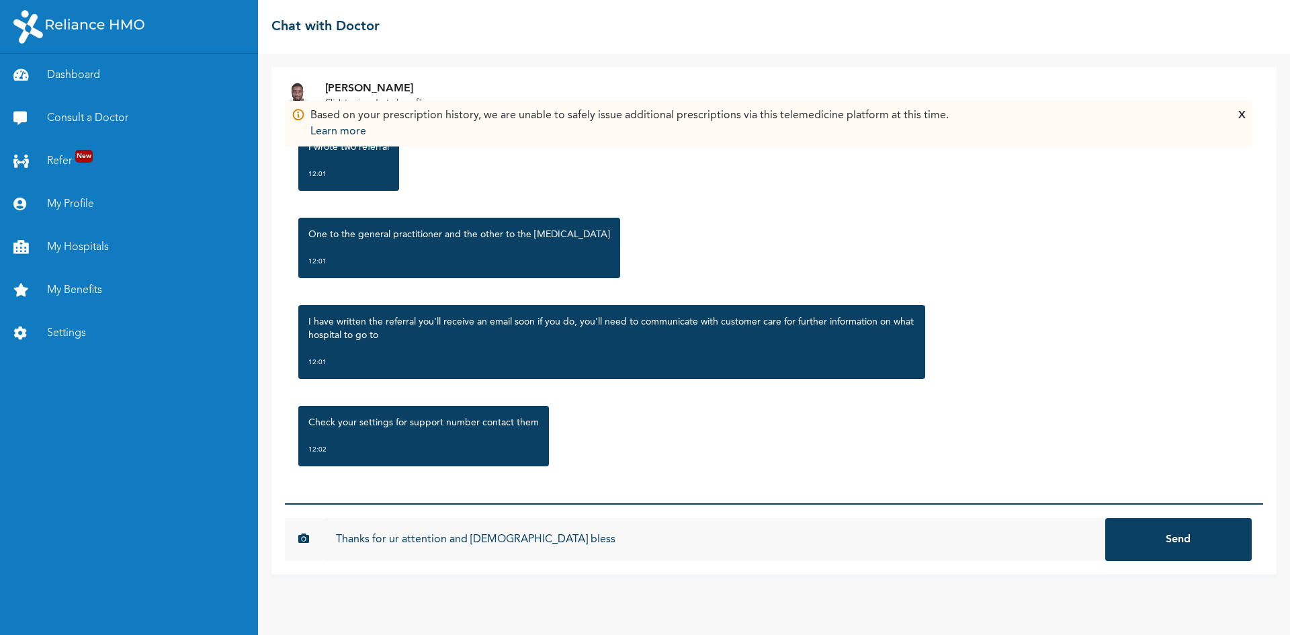
type input "Thanks for ur attention and God bless"
click at [1206, 550] on button "Send" at bounding box center [1179, 539] width 147 height 43
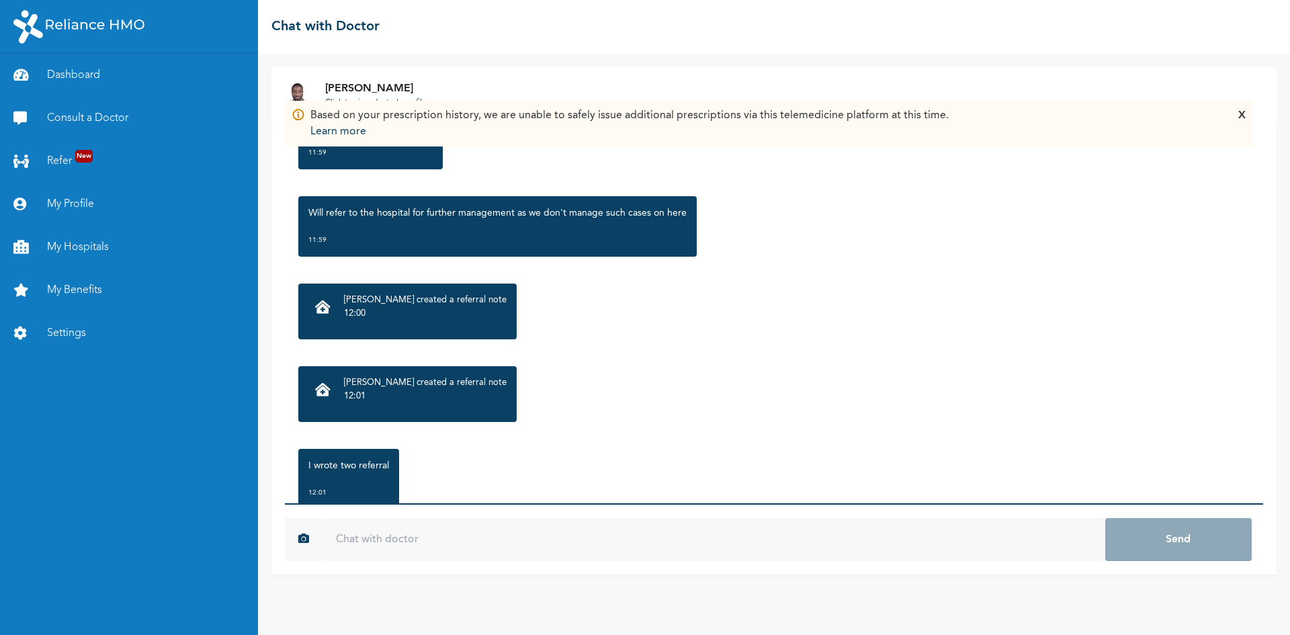
scroll to position [252, 0]
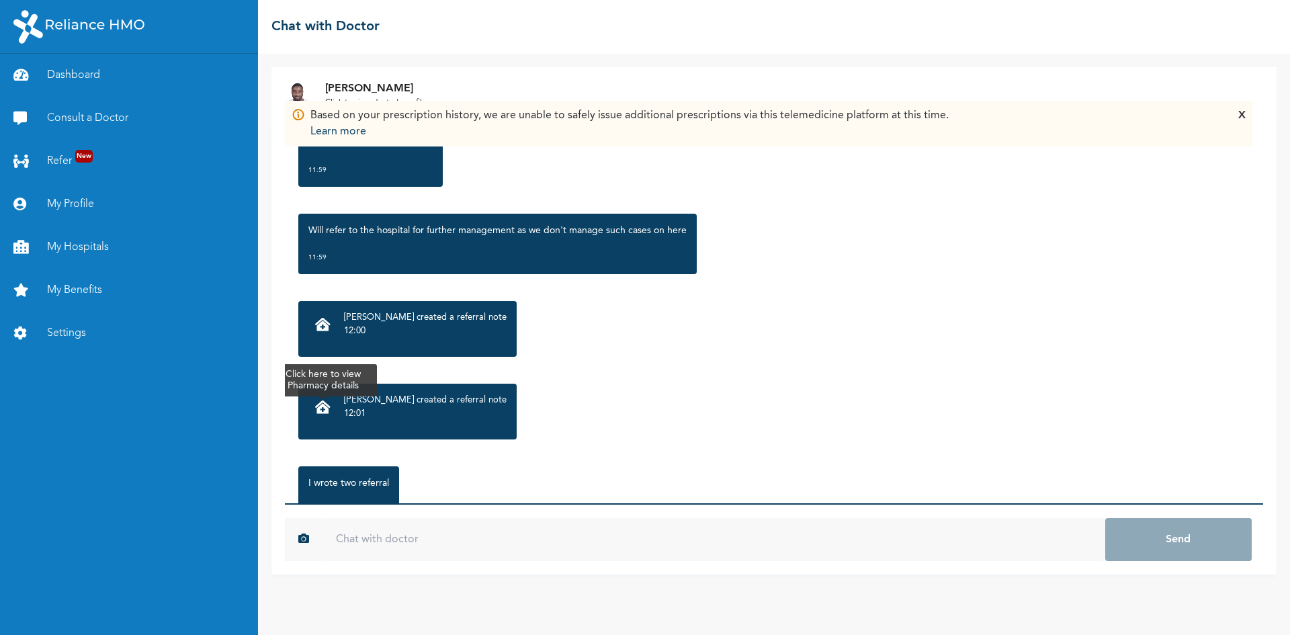
click at [325, 409] on icon at bounding box center [322, 407] width 15 height 13
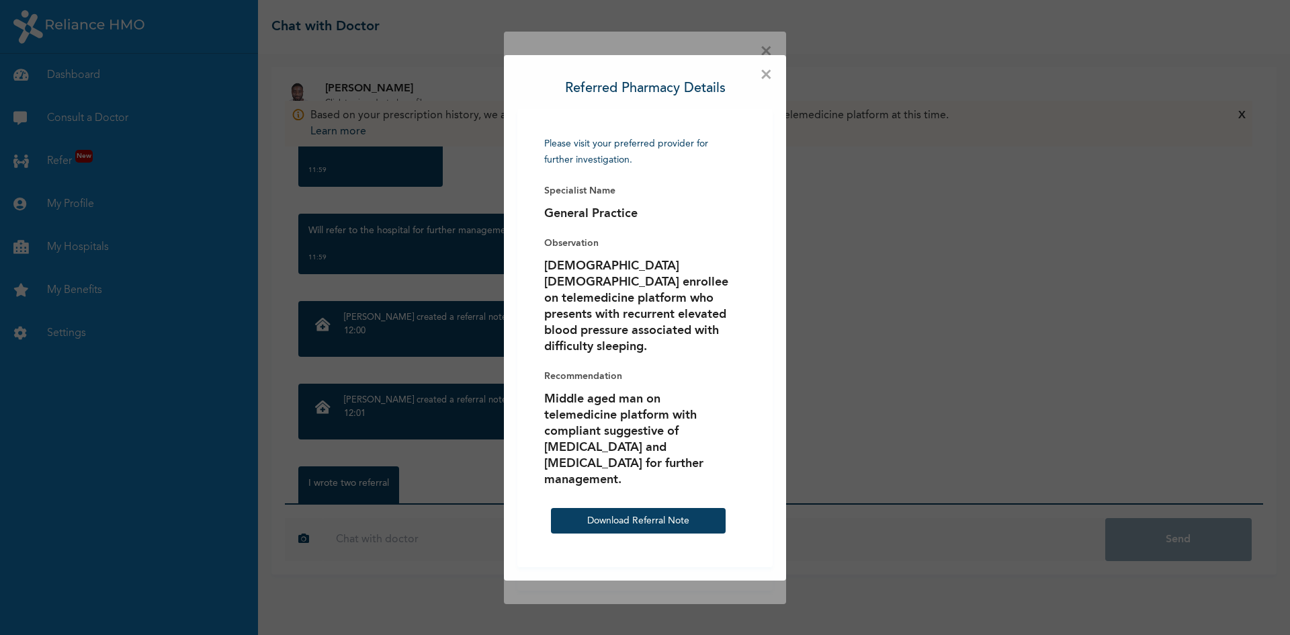
click at [748, 313] on div "Please visit your preferred provider for further investigation. Specialist Name…" at bounding box center [645, 337] width 229 height 431
click at [639, 516] on link "Download Referral Note" at bounding box center [638, 520] width 102 height 9
